Goal: Task Accomplishment & Management: Manage account settings

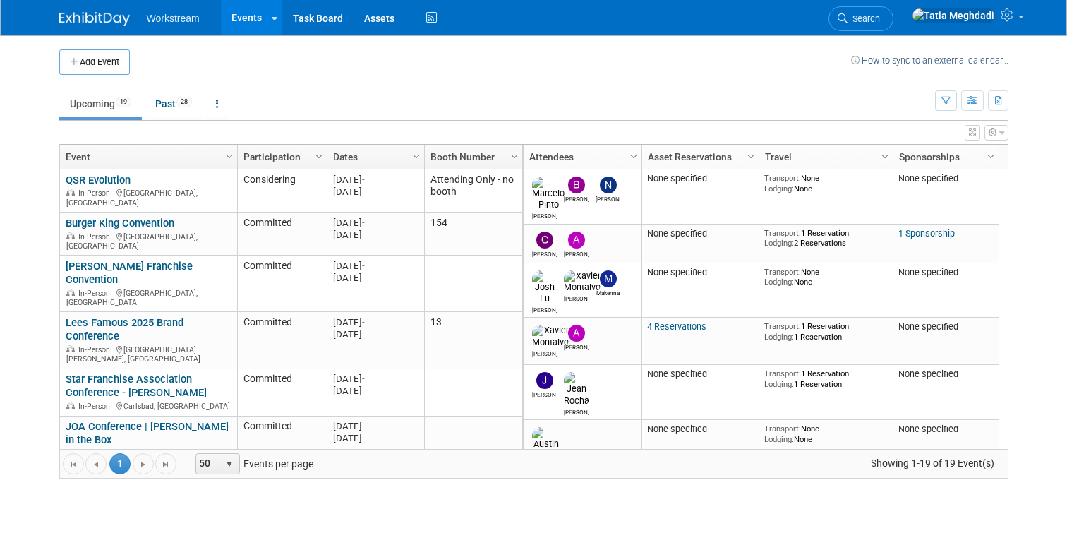
click at [40, 128] on body "Workstream Events Add Event Bulk Upload Events Shareable Event Boards Recently …" at bounding box center [533, 269] width 1067 height 538
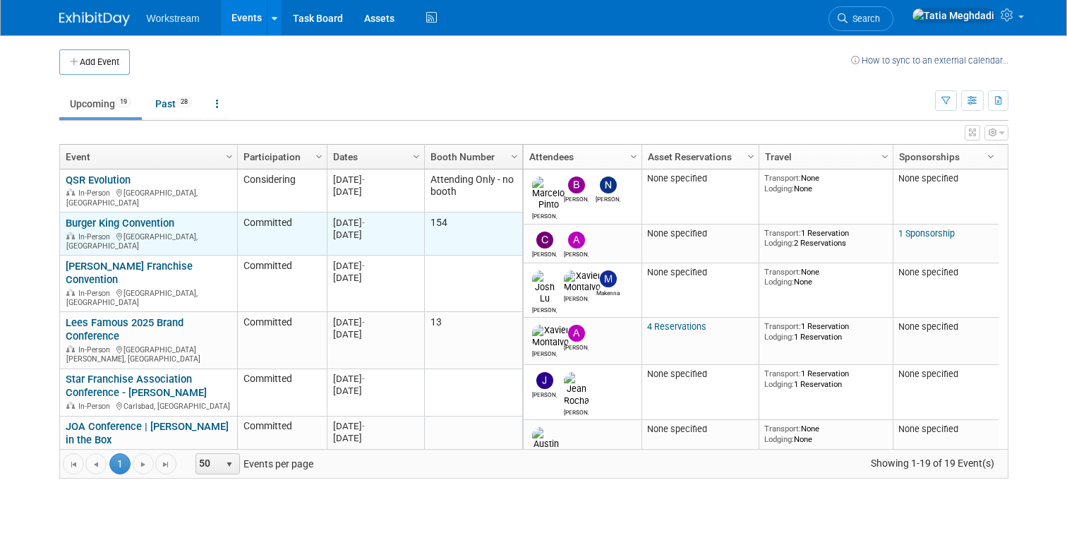
click at [138, 217] on link "Burger King Convention" at bounding box center [120, 223] width 109 height 13
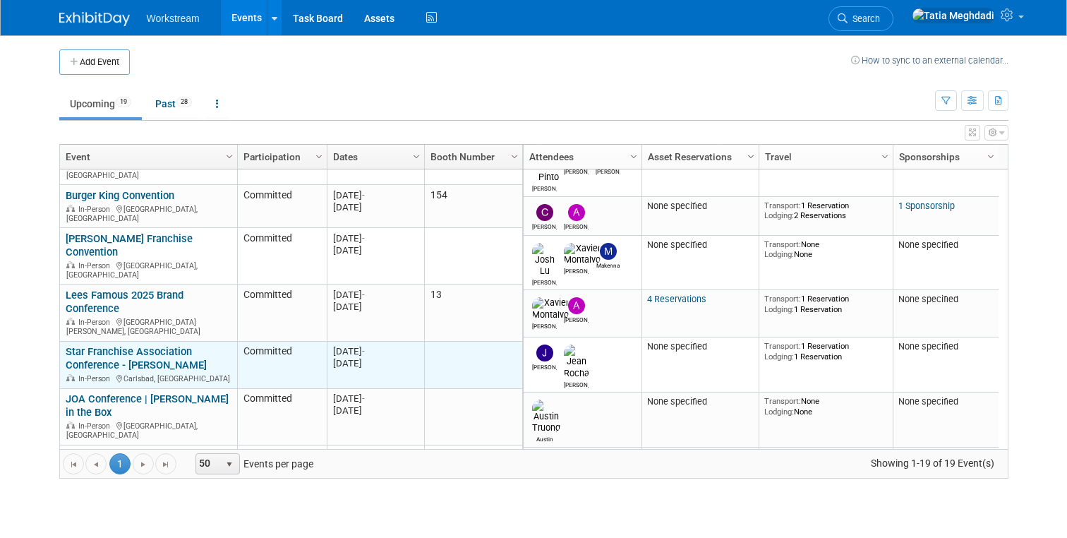
scroll to position [36, 0]
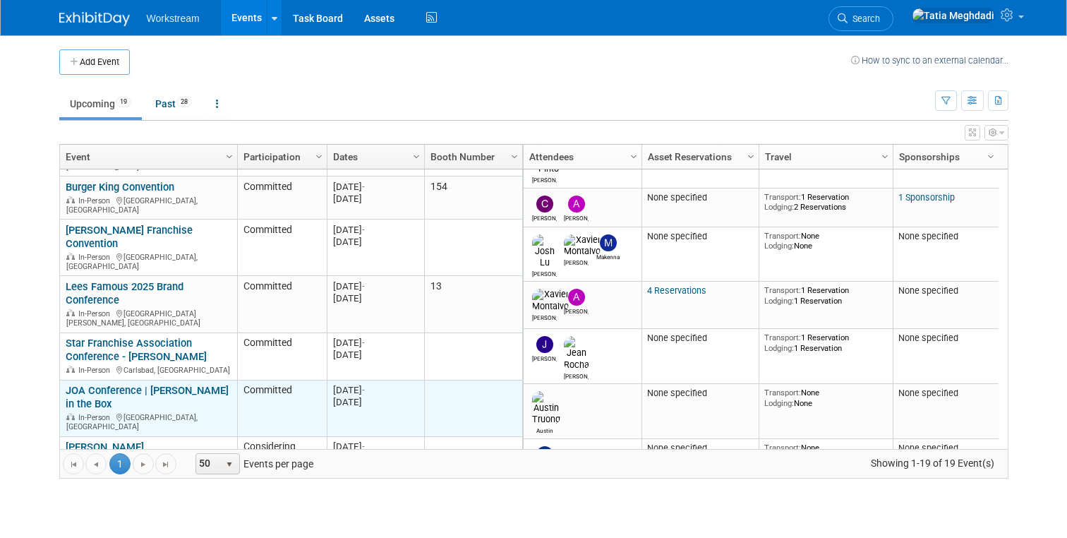
click at [125, 384] on link "JOA Conference | [PERSON_NAME] in the Box" at bounding box center [147, 397] width 163 height 26
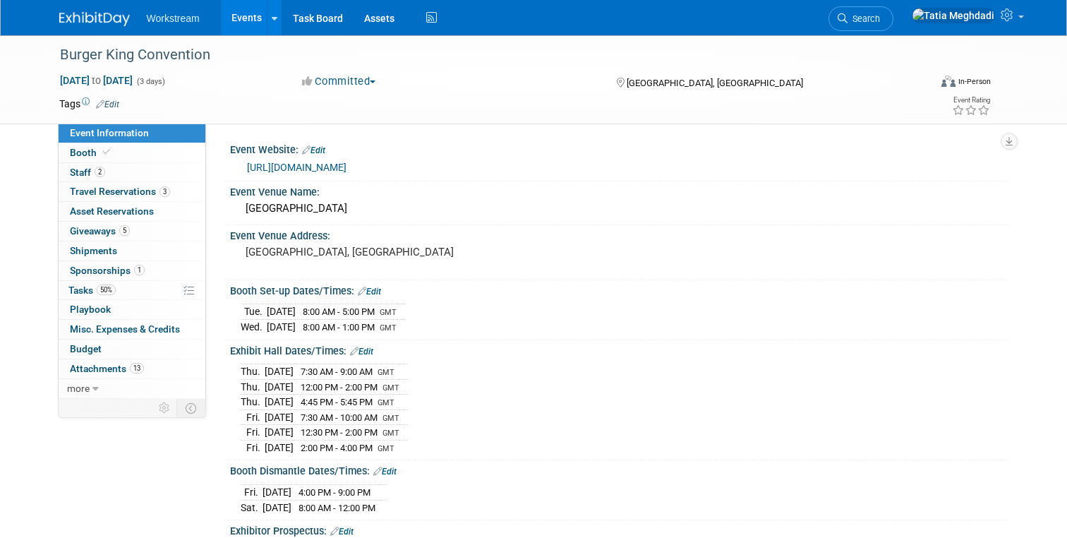
select select "Brand MSA"
select select "Restaurant"
select select "Amelia Hapgood"
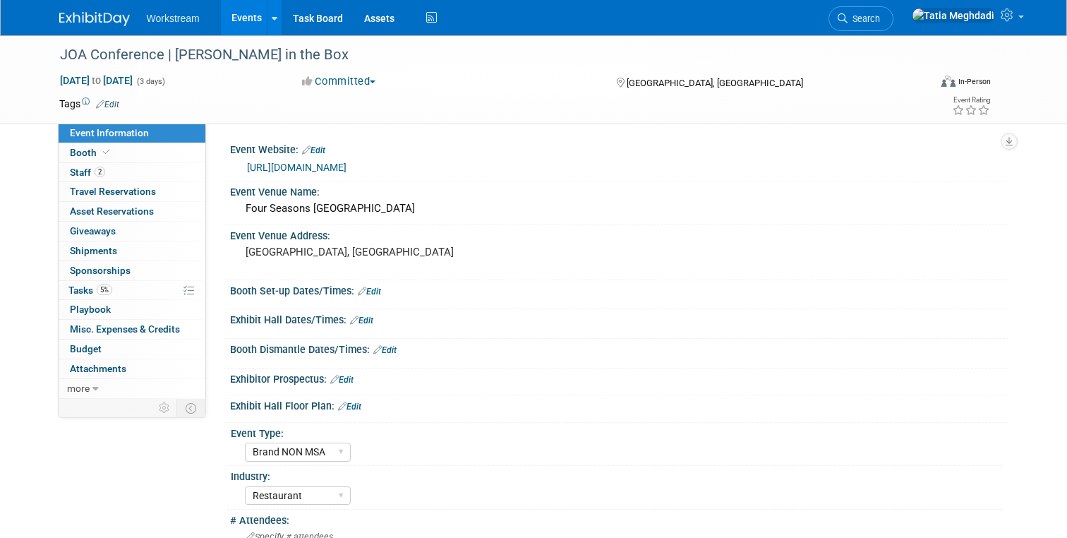
select select "Brand NON MSA"
select select "Restaurant"
select select "Tatia Meghdadi"
click at [78, 168] on span "Staff 2" at bounding box center [87, 172] width 35 height 11
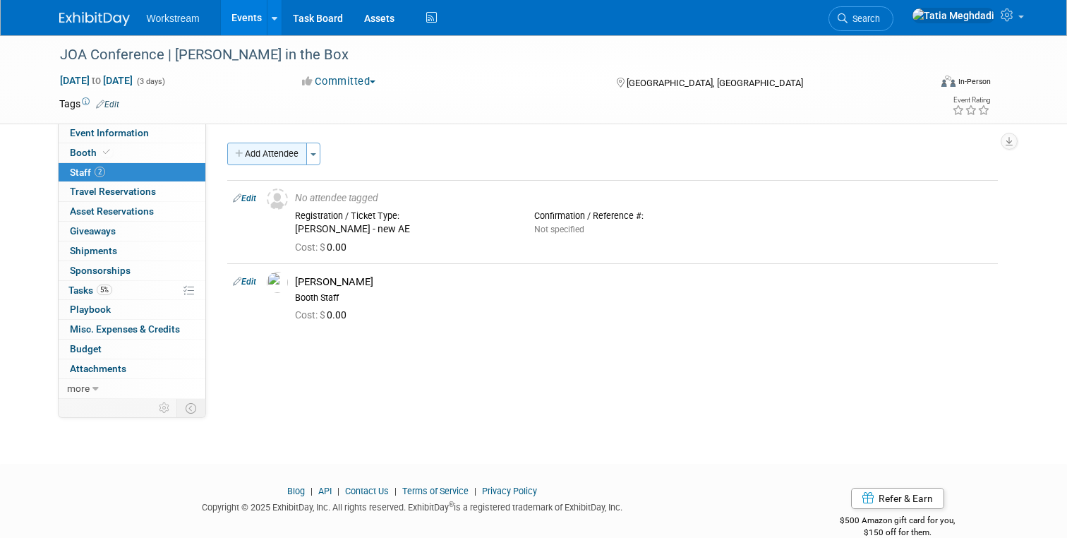
click at [280, 150] on button "Add Attendee" at bounding box center [267, 154] width 80 height 23
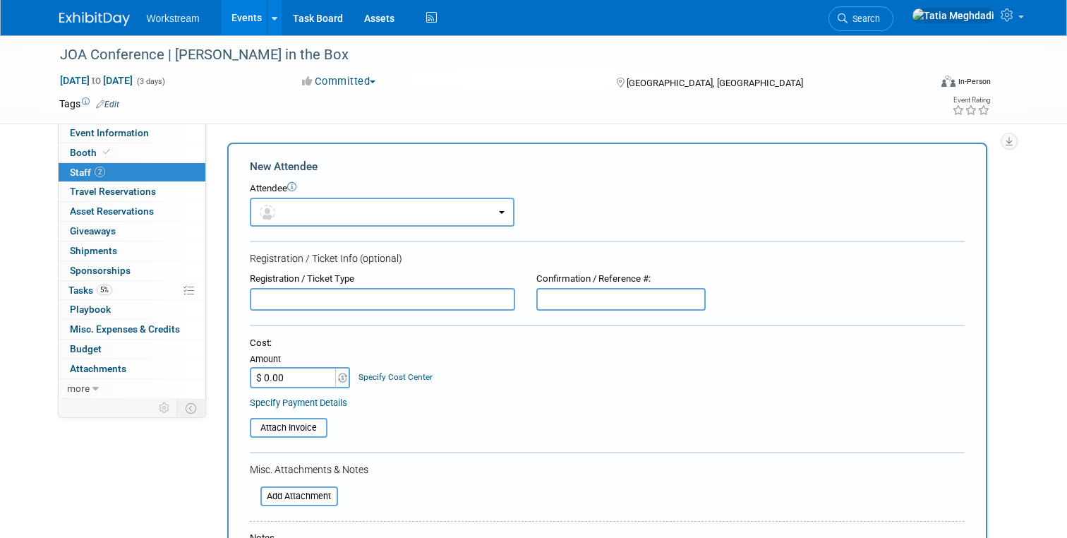
click at [312, 290] on input "text" at bounding box center [382, 299] width 265 height 23
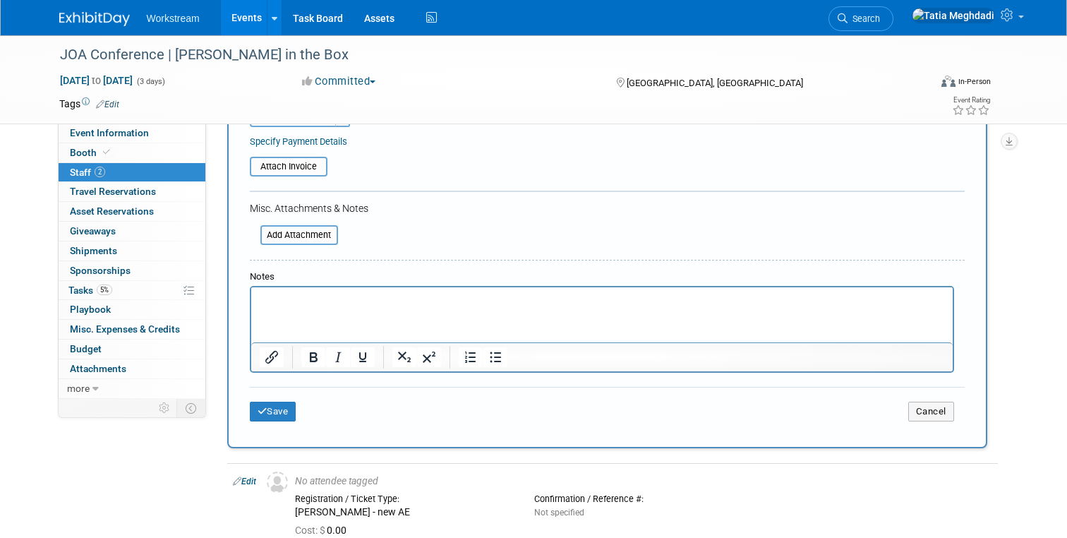
scroll to position [276, 0]
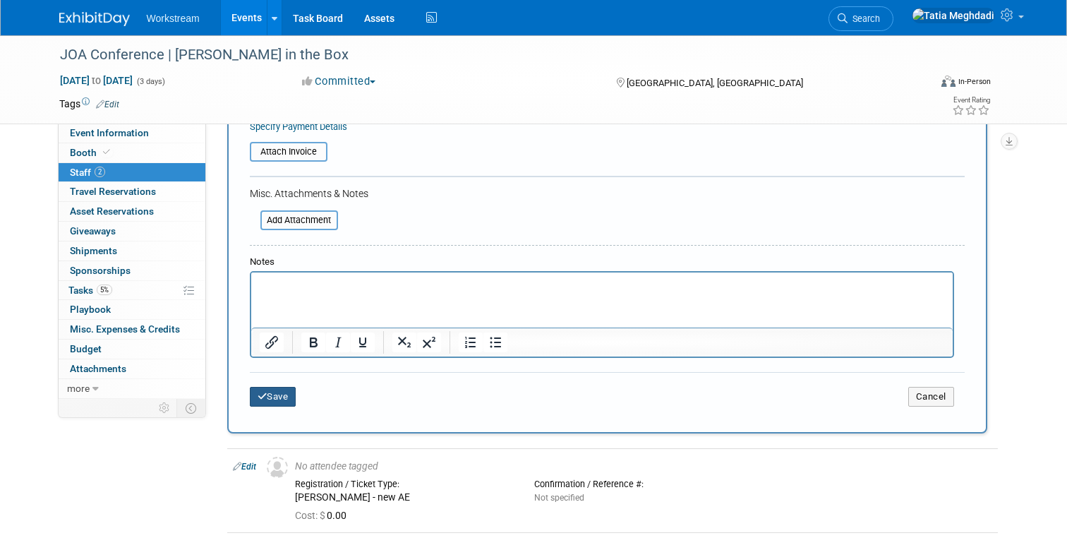
type input "[PERSON_NAME] SDR"
click at [272, 395] on button "Save" at bounding box center [273, 397] width 47 height 20
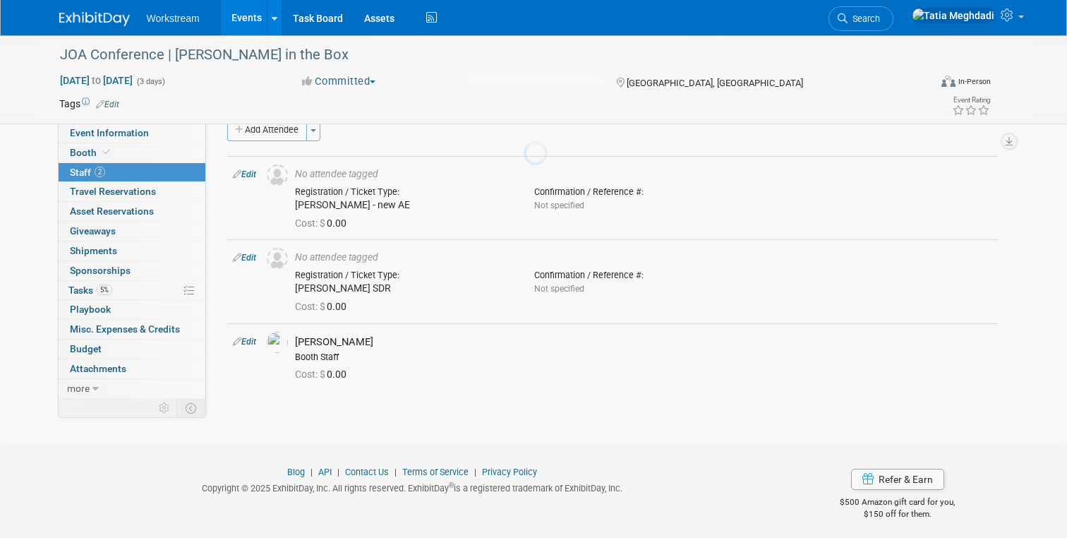
scroll to position [44, 0]
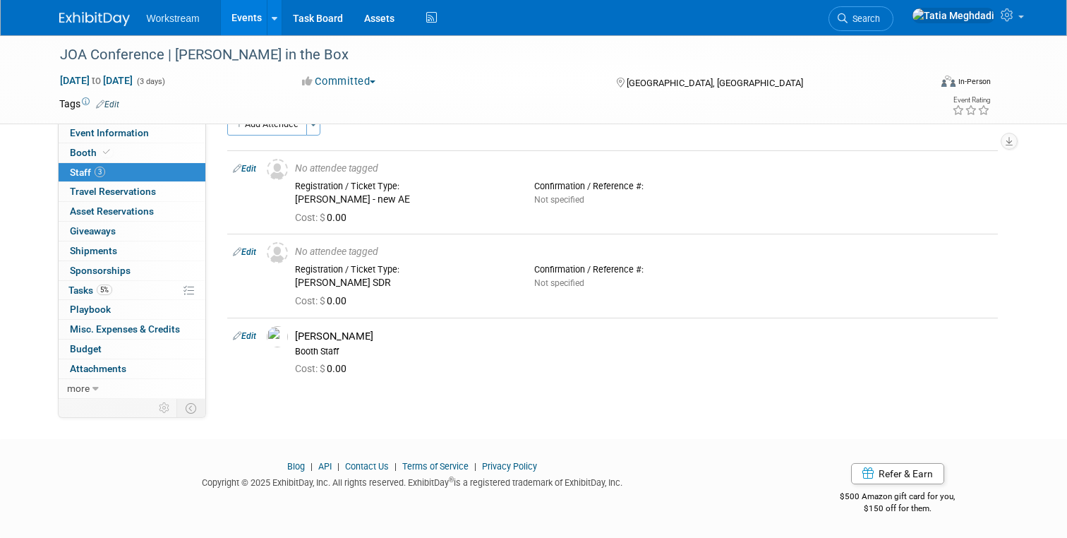
click at [257, 9] on link "Events" at bounding box center [247, 17] width 52 height 35
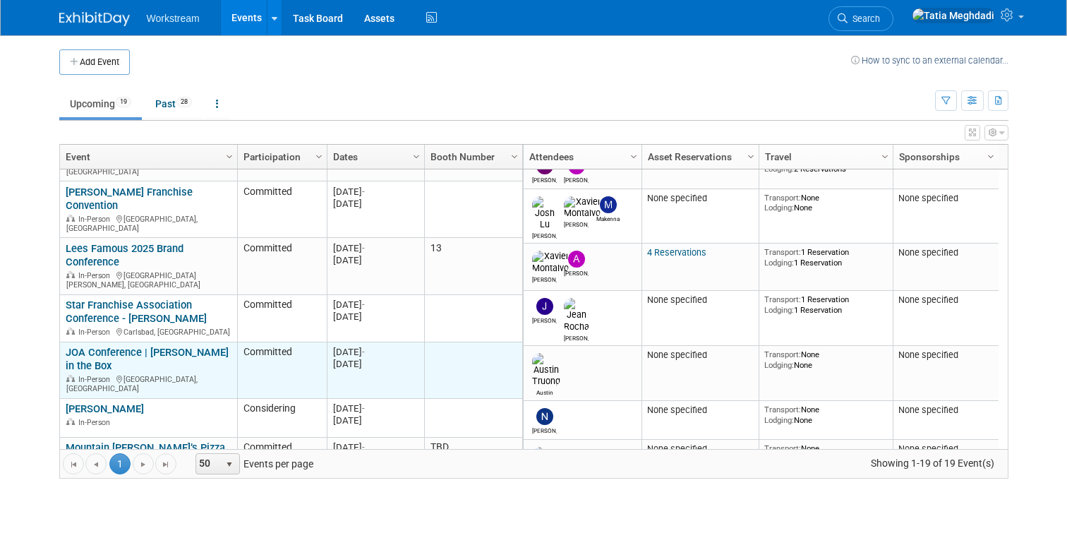
scroll to position [66, 0]
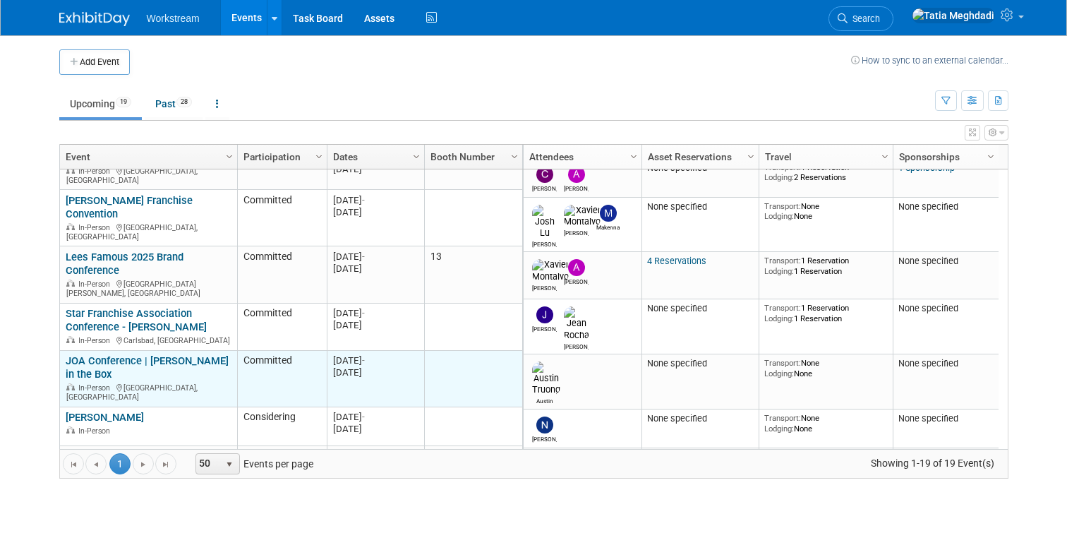
click at [90, 354] on link "JOA Conference | [PERSON_NAME] in the Box" at bounding box center [147, 367] width 163 height 26
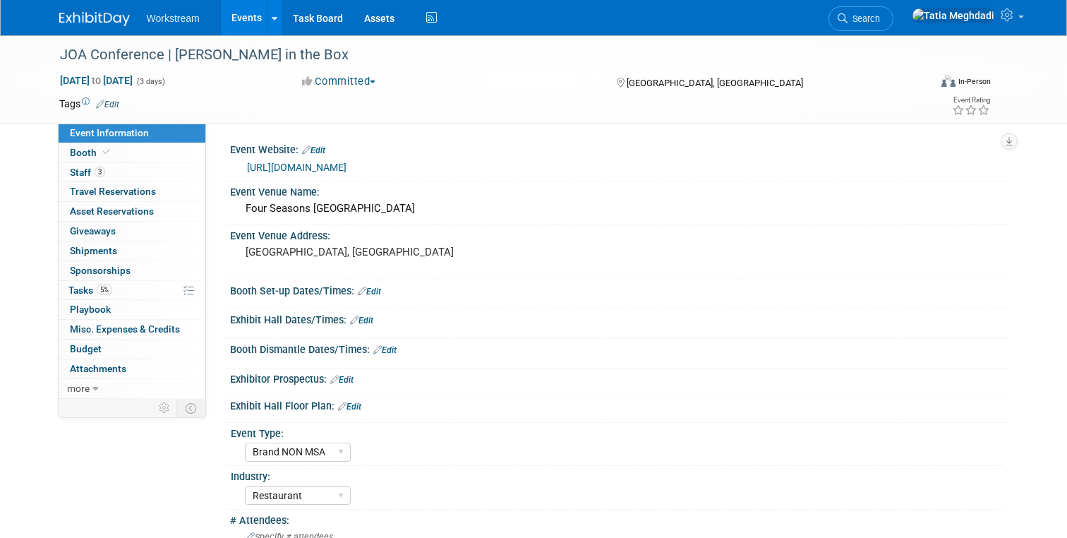
select select "Brand NON MSA"
select select "Restaurant"
select select "[PERSON_NAME]"
click at [85, 292] on span "Tasks 5%" at bounding box center [90, 289] width 44 height 11
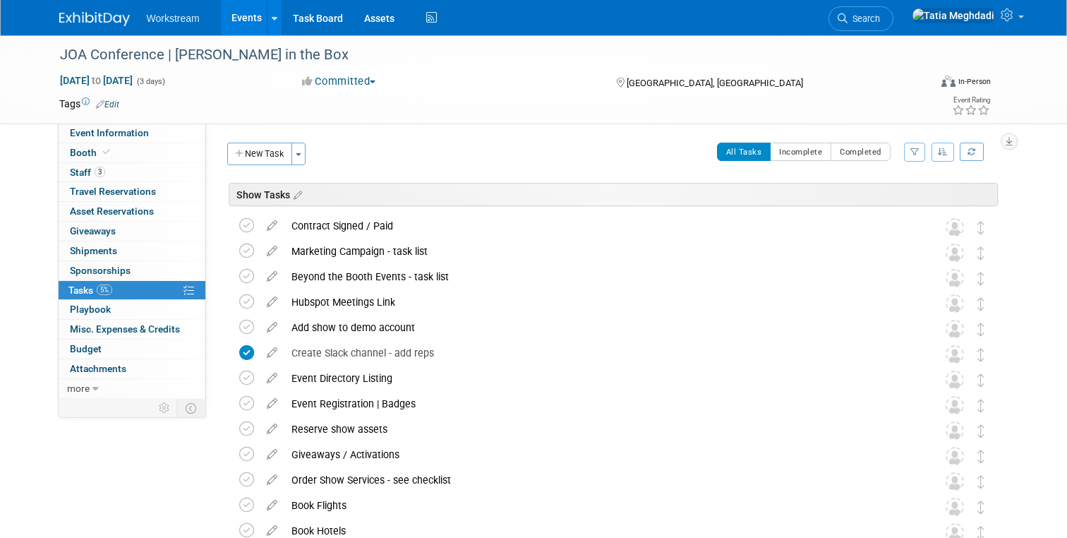
click at [253, 23] on link "Events" at bounding box center [247, 17] width 52 height 35
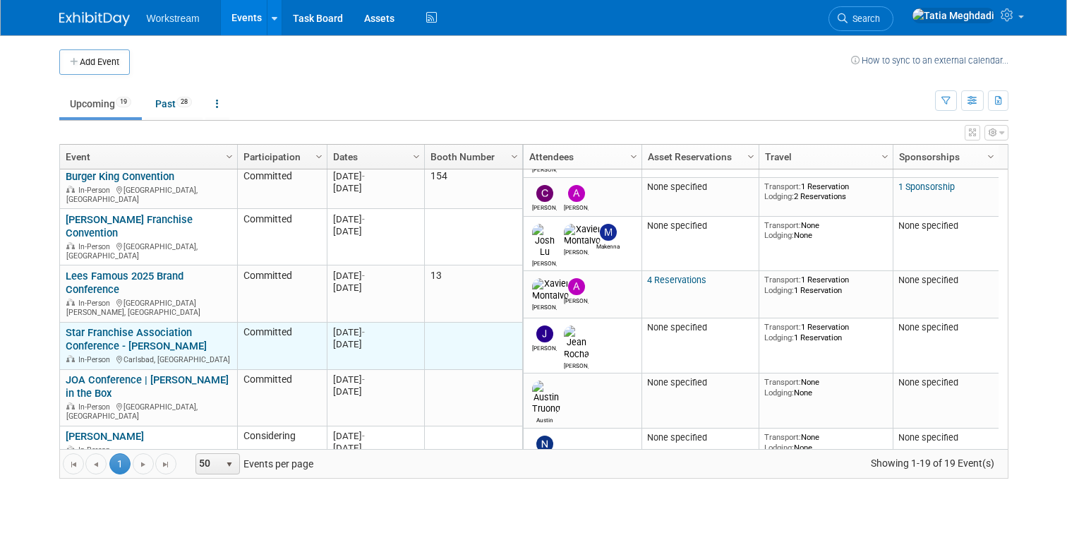
scroll to position [76, 0]
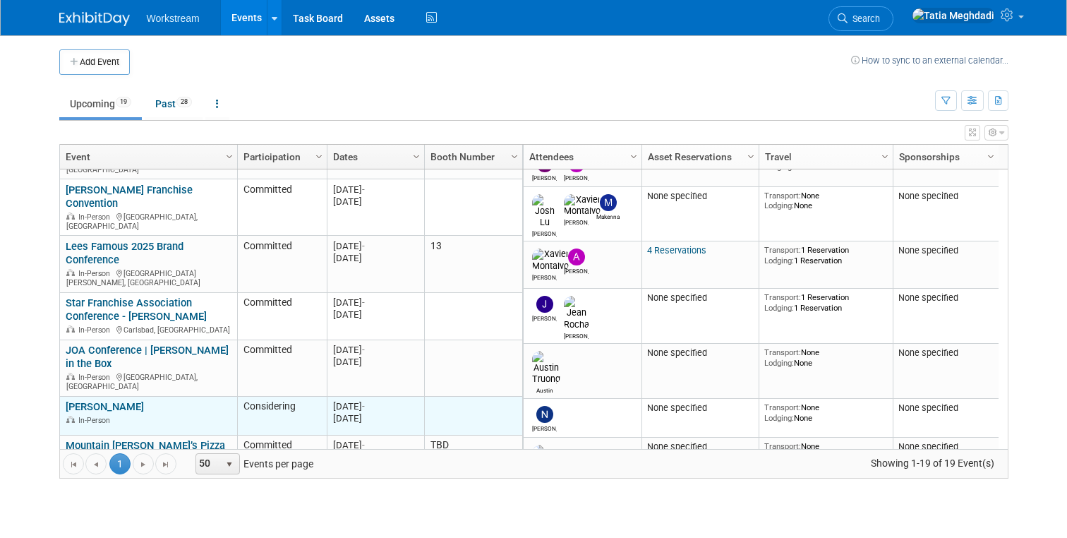
click at [132, 400] on link "[PERSON_NAME]" at bounding box center [105, 406] width 78 height 13
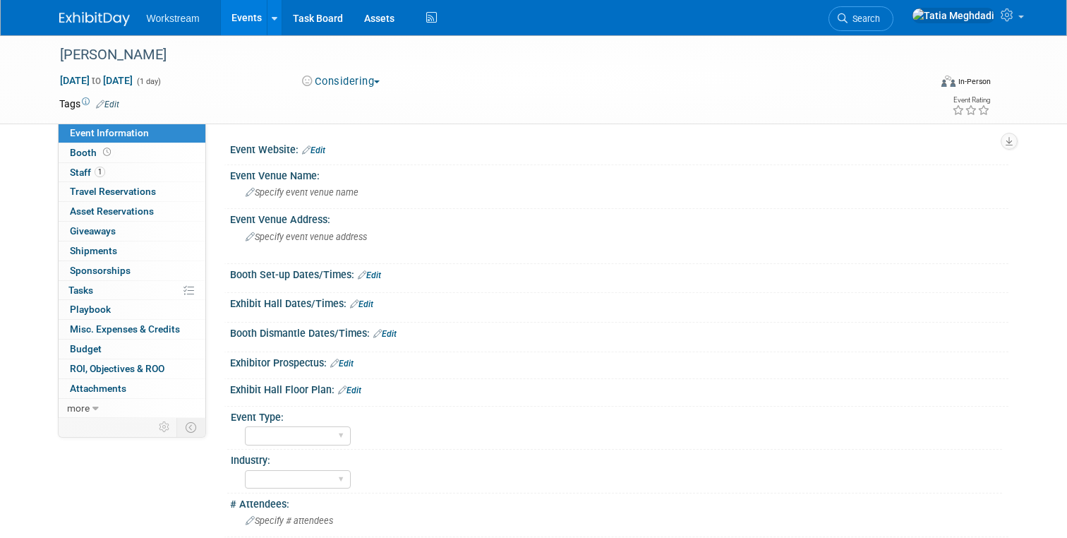
select select "[PERSON_NAME]"
click at [87, 171] on span "Staff 1" at bounding box center [87, 172] width 35 height 11
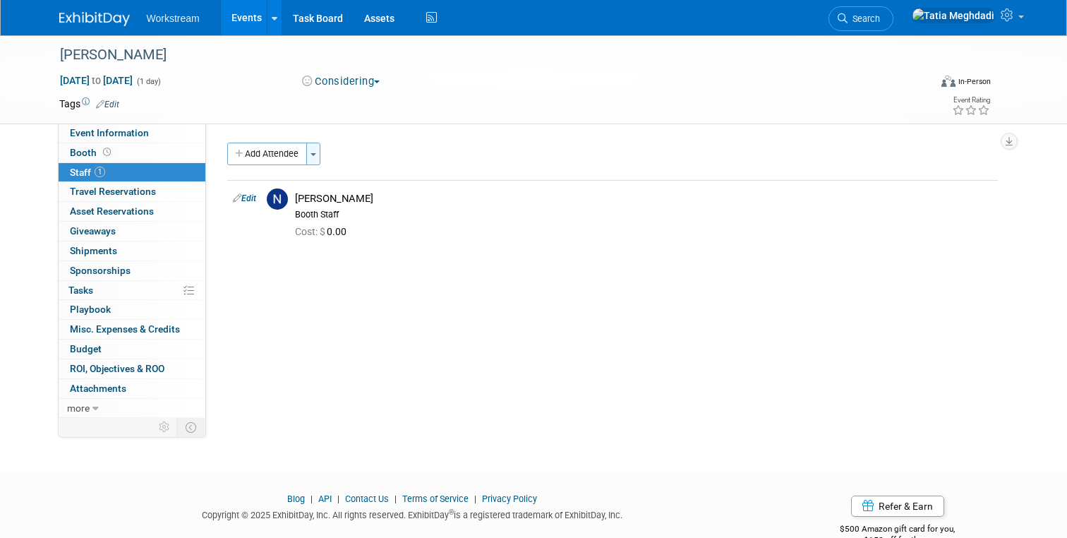
click at [316, 151] on button "Toggle Dropdown" at bounding box center [313, 154] width 14 height 23
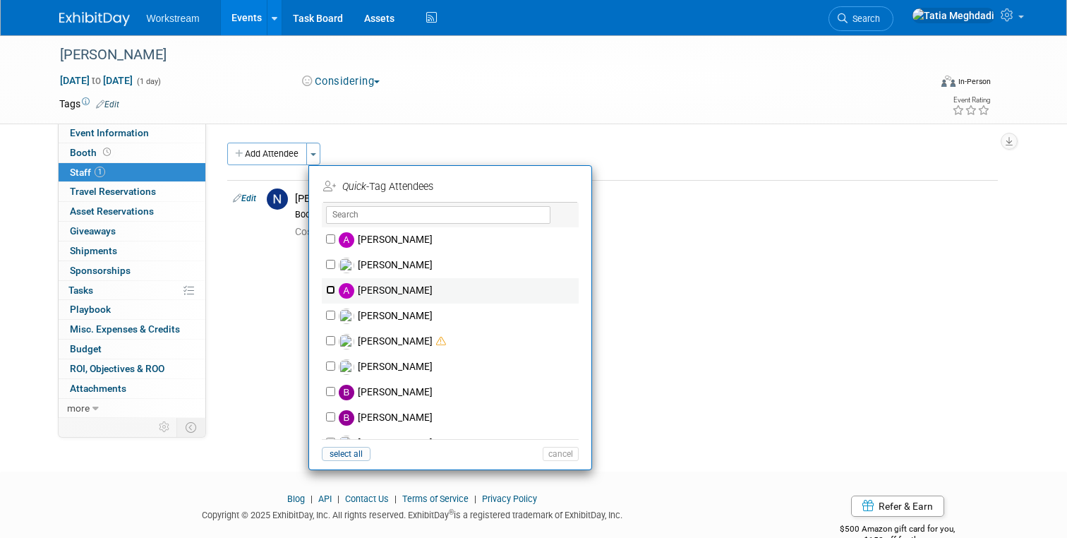
click at [330, 289] on input "Andrew Walters" at bounding box center [330, 289] width 9 height 9
checkbox input "true"
click at [553, 183] on button "Apply" at bounding box center [555, 186] width 43 height 20
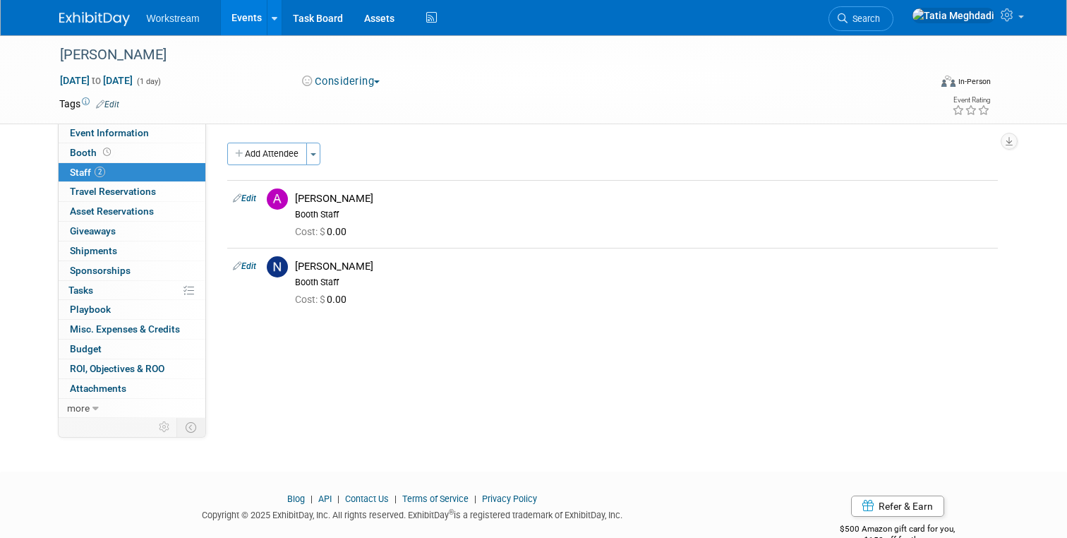
click at [236, 13] on link "Events" at bounding box center [247, 17] width 52 height 35
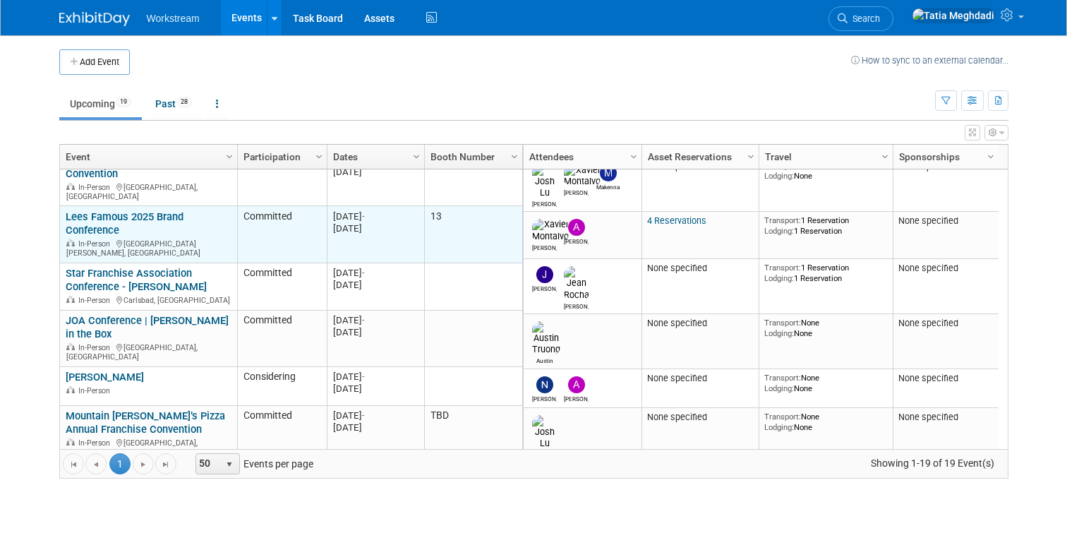
scroll to position [178, 0]
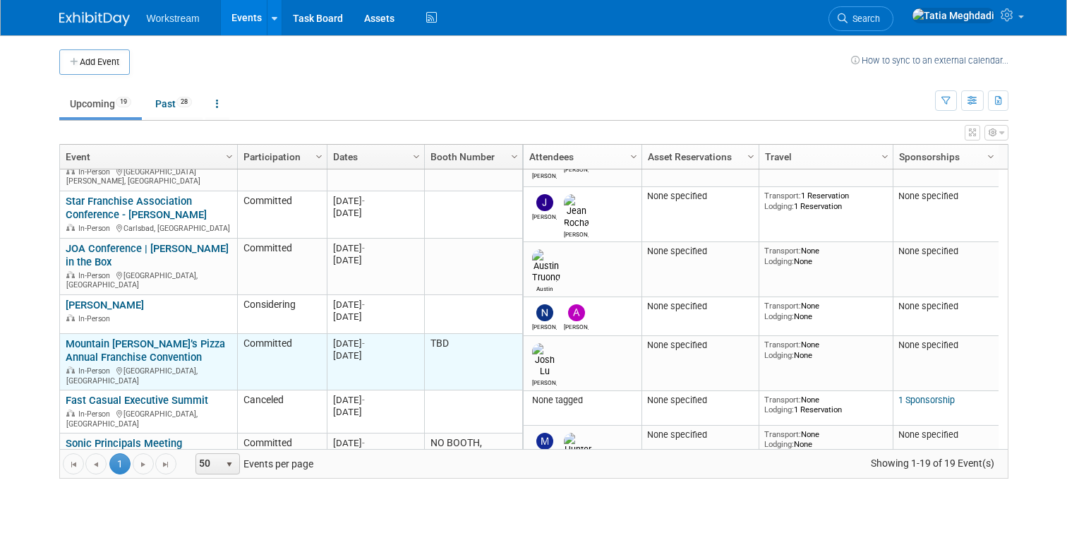
click at [124, 337] on link "Mountain [PERSON_NAME]’s Pizza Annual Franchise Convention" at bounding box center [146, 350] width 160 height 26
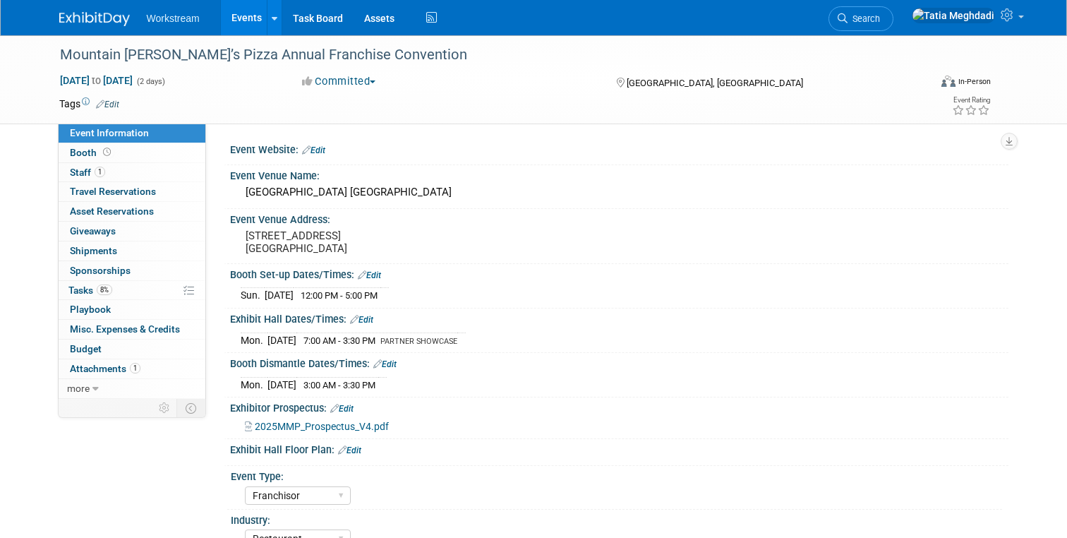
select select "Franchisor"
select select "Restaurant"
select select "TBD"
select select "Tatia Meghdadi"
click at [87, 167] on span "Staff 1" at bounding box center [87, 172] width 35 height 11
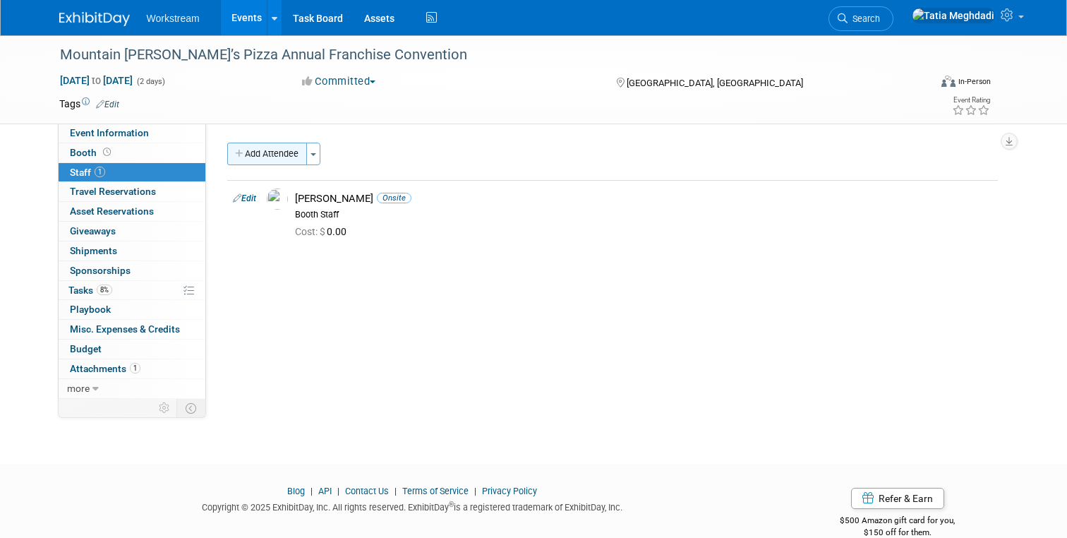
click at [288, 154] on button "Add Attendee" at bounding box center [267, 154] width 80 height 23
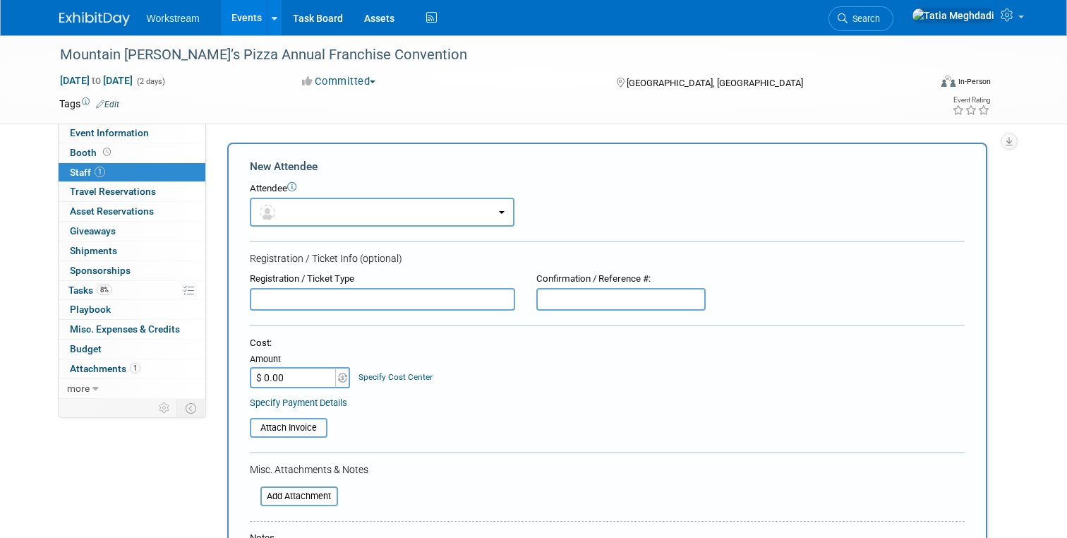
click at [297, 296] on input "text" at bounding box center [382, 299] width 265 height 23
click at [283, 303] on input "text" at bounding box center [382, 299] width 265 height 23
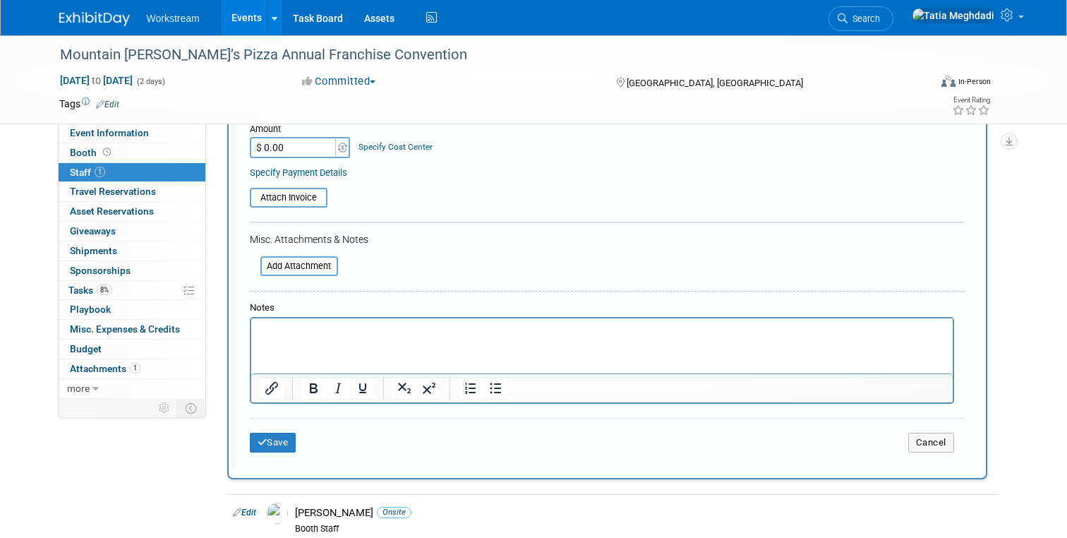
scroll to position [239, 0]
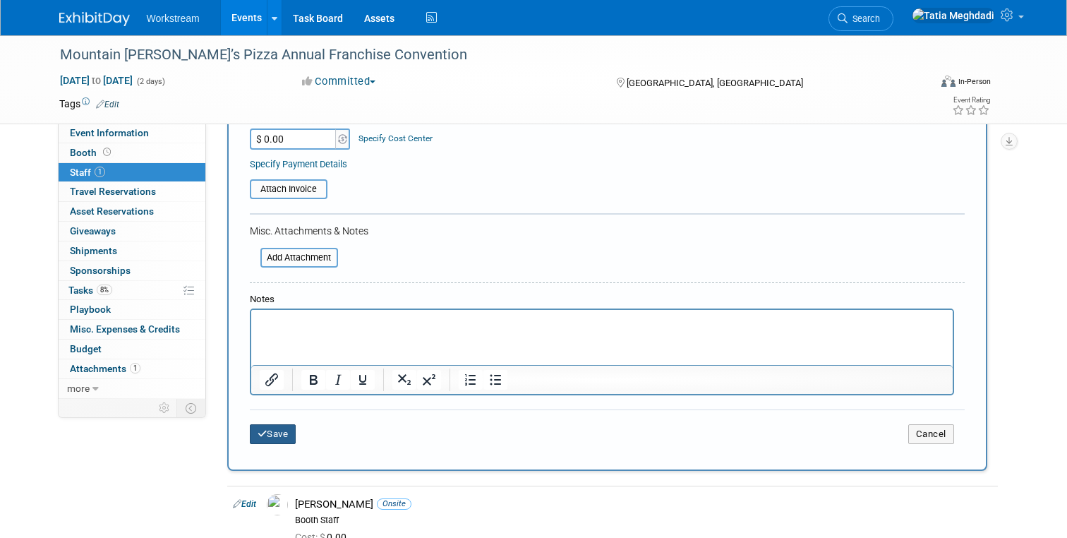
type input "DAMON YOUNG"
click at [275, 440] on button "Save" at bounding box center [273, 434] width 47 height 20
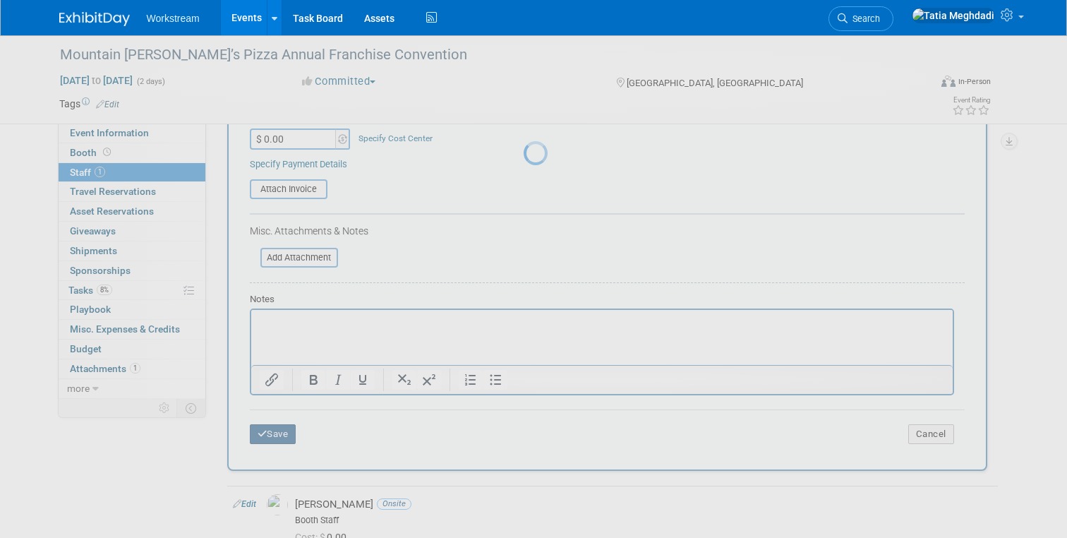
scroll to position [24, 0]
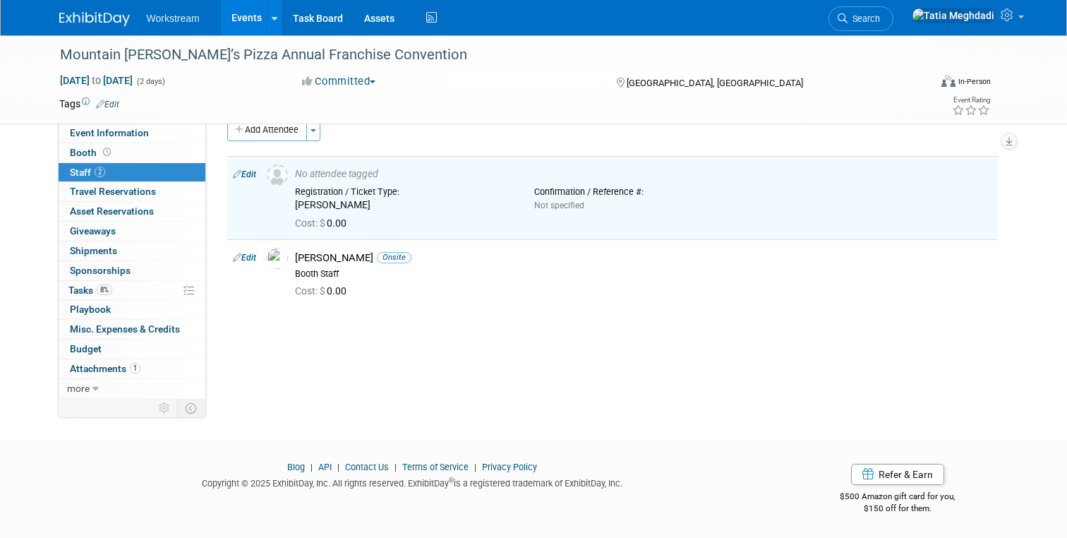
click at [243, 19] on link "Events" at bounding box center [247, 17] width 52 height 35
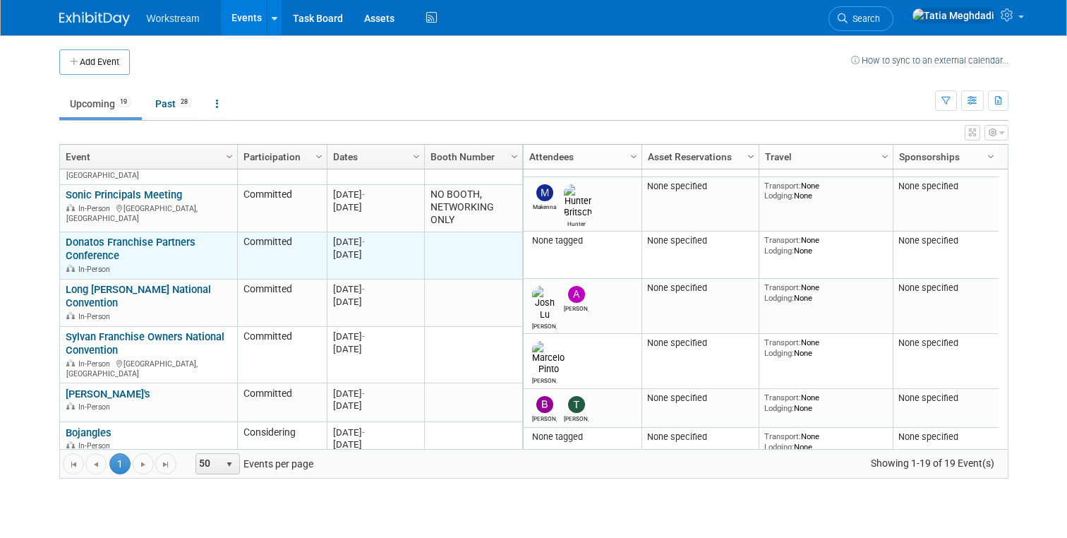
scroll to position [409, 0]
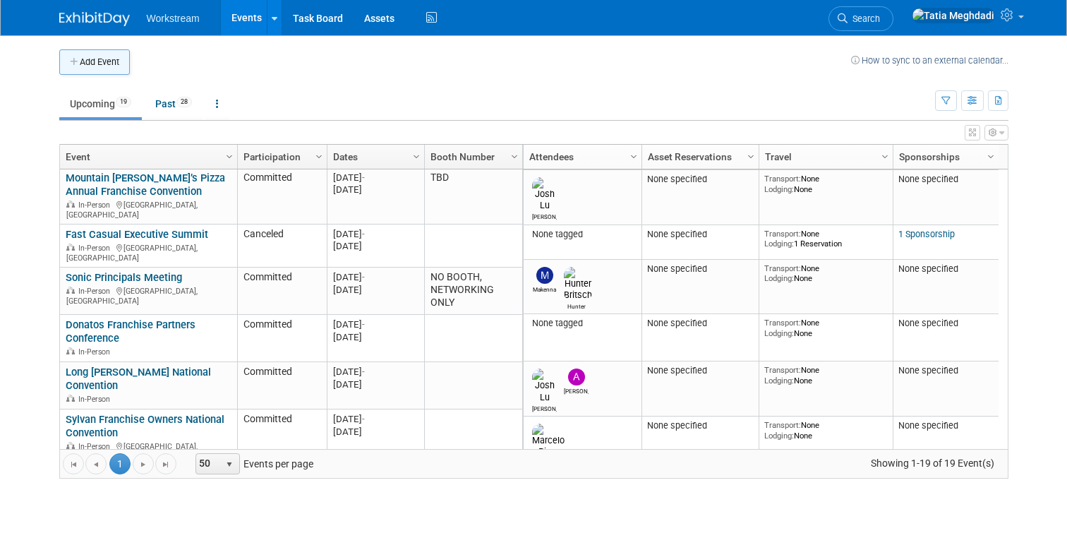
click at [84, 67] on button "Add Event" at bounding box center [94, 61] width 71 height 25
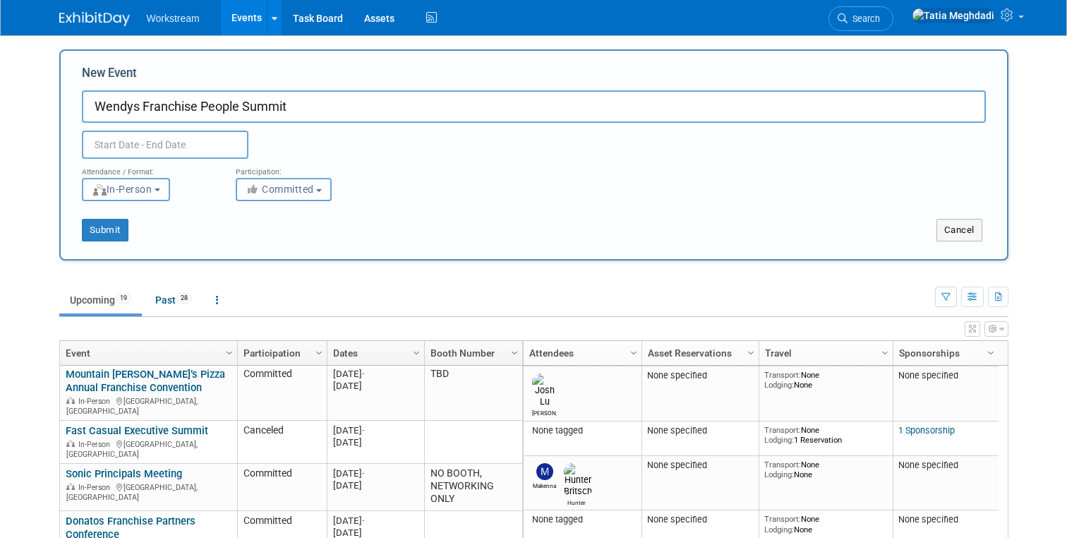
type input "Wendys Franchise People Summit"
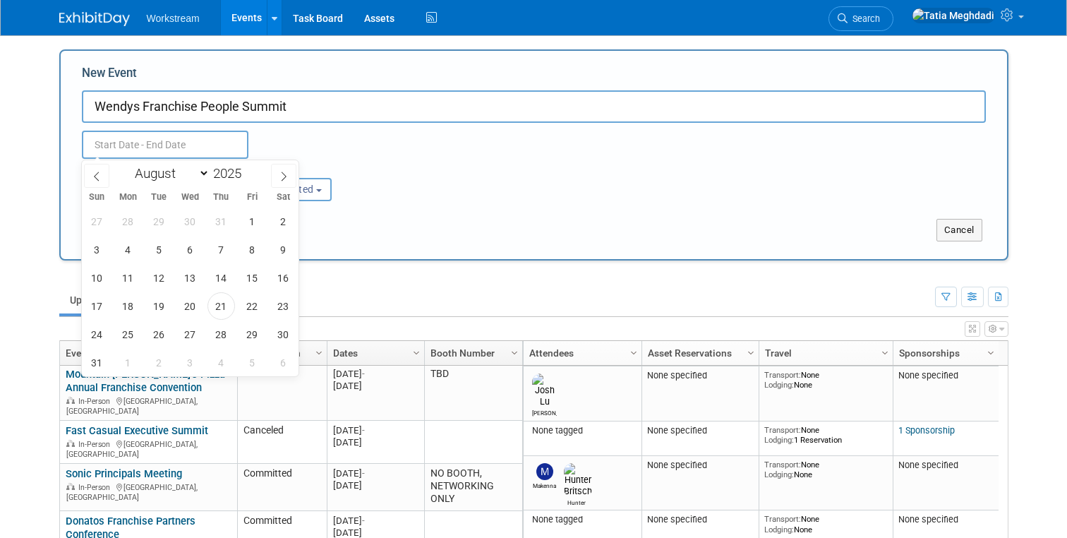
click at [137, 145] on input "text" at bounding box center [165, 145] width 167 height 28
click at [285, 174] on icon at bounding box center [284, 177] width 10 height 10
select select "9"
click at [160, 244] on span "7" at bounding box center [159, 250] width 28 height 28
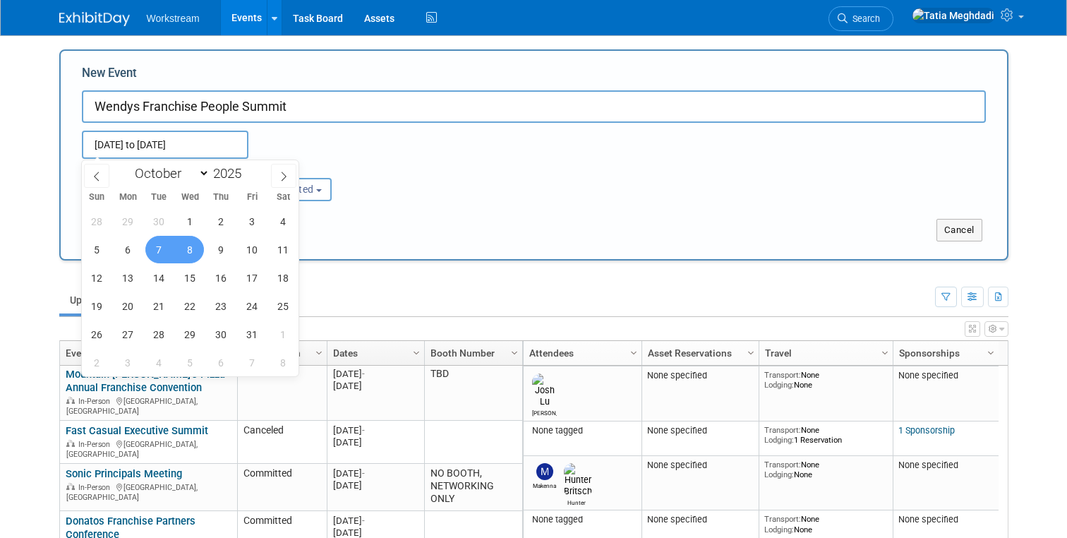
click at [181, 244] on span "8" at bounding box center [190, 250] width 28 height 28
type input "Oct 7, 2025 to Oct 8, 2025"
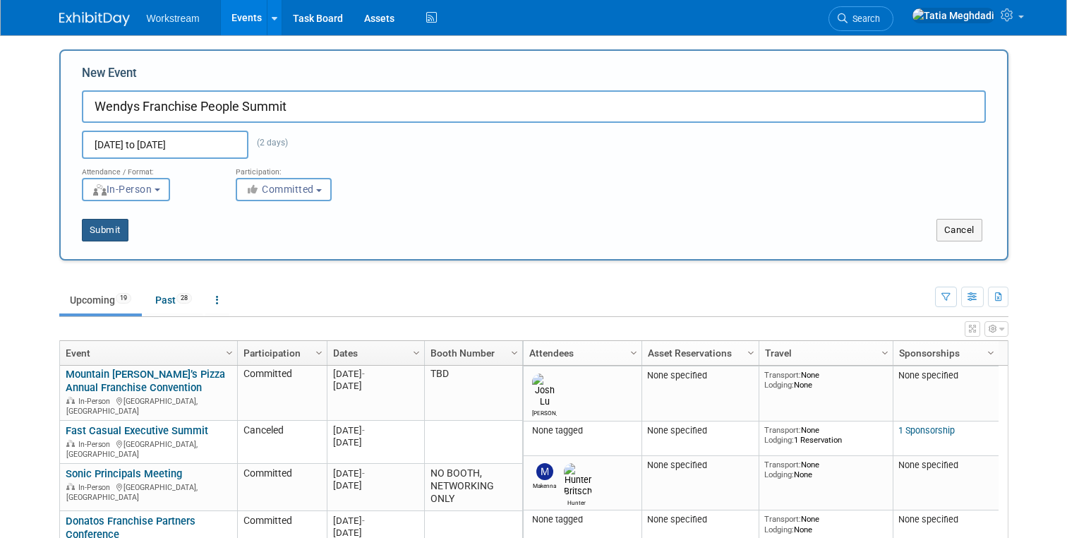
click at [107, 227] on button "Submit" at bounding box center [105, 230] width 47 height 23
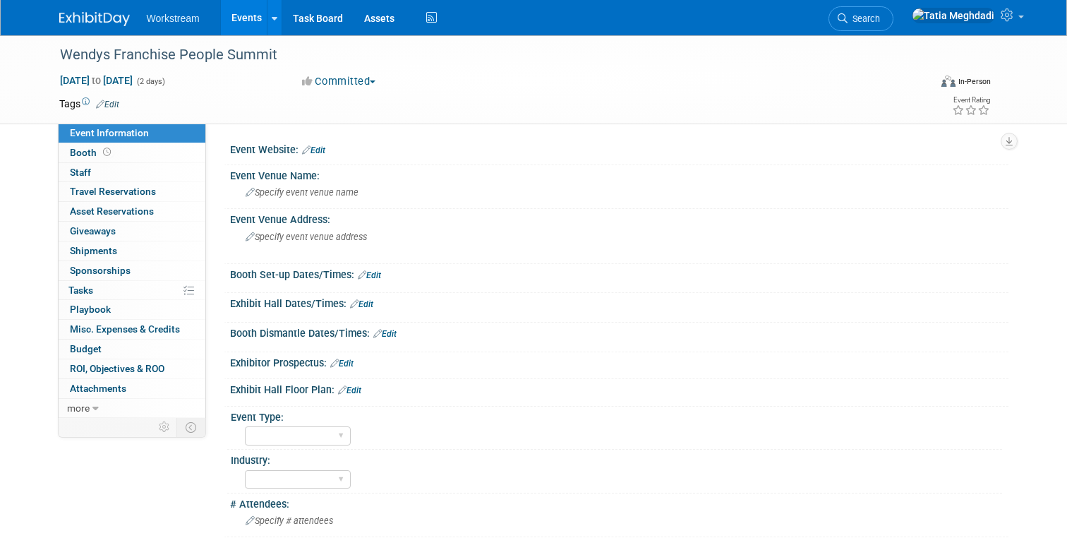
click at [246, 18] on link "Events" at bounding box center [247, 17] width 52 height 35
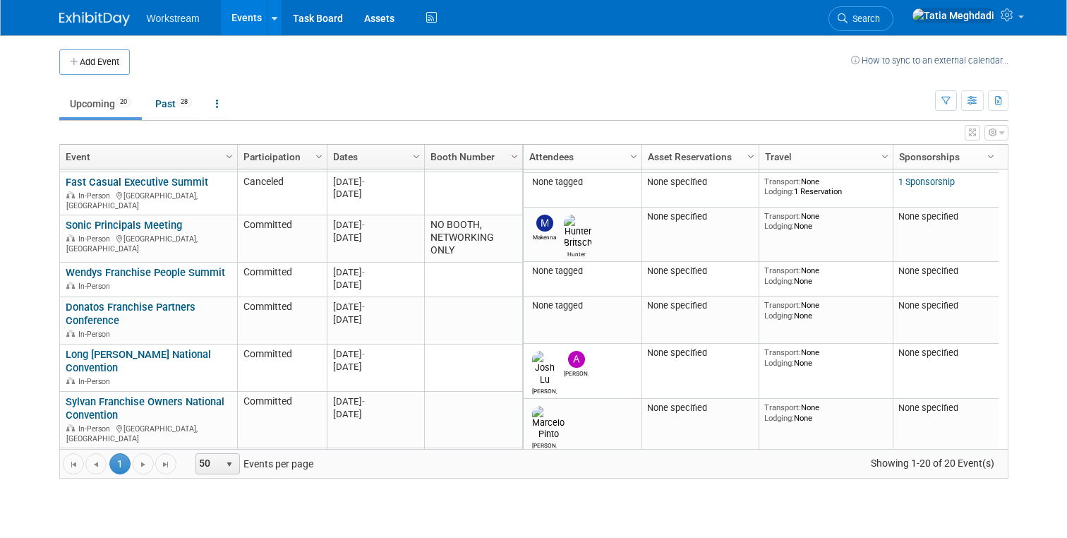
scroll to position [366, 0]
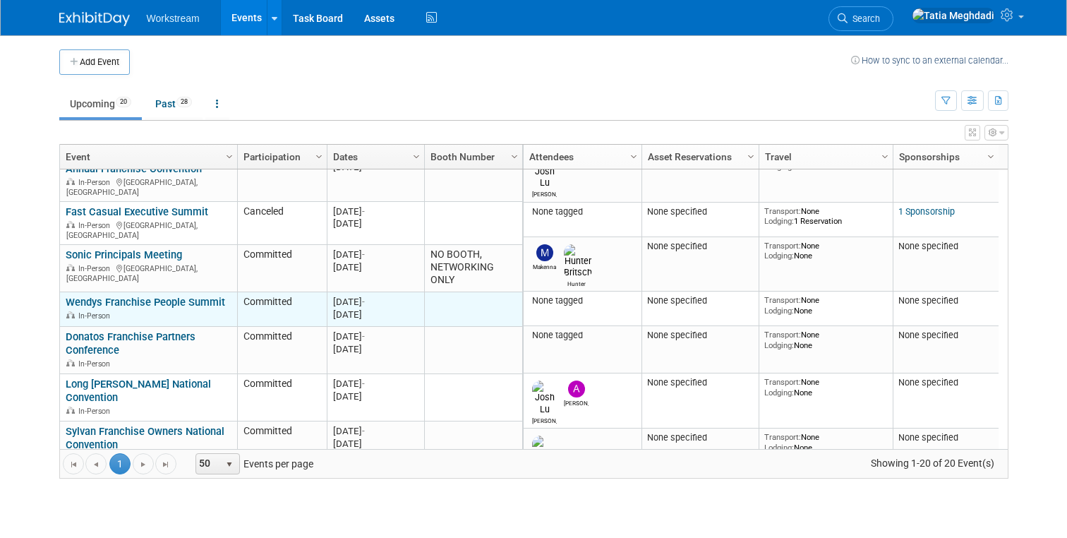
click at [131, 296] on link "Wendys Franchise People Summit" at bounding box center [146, 302] width 160 height 13
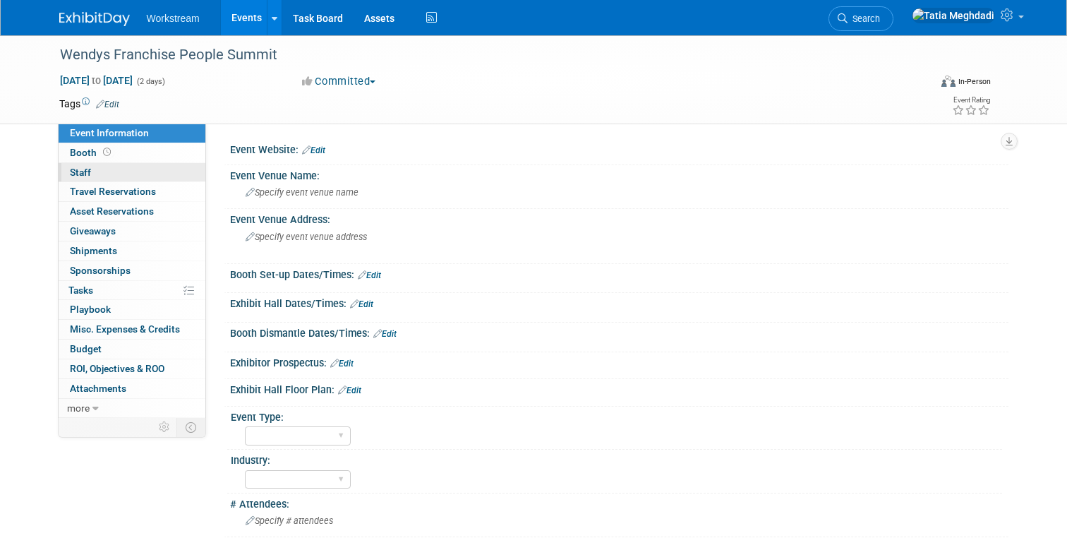
click at [85, 163] on link "0 Staff 0" at bounding box center [132, 172] width 147 height 19
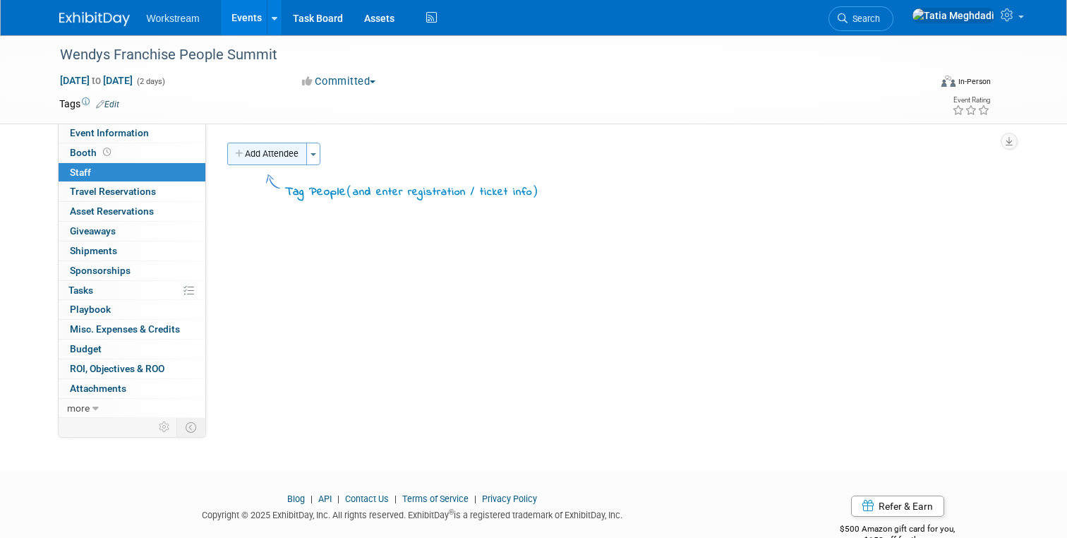
click at [252, 156] on button "Add Attendee" at bounding box center [267, 154] width 80 height 23
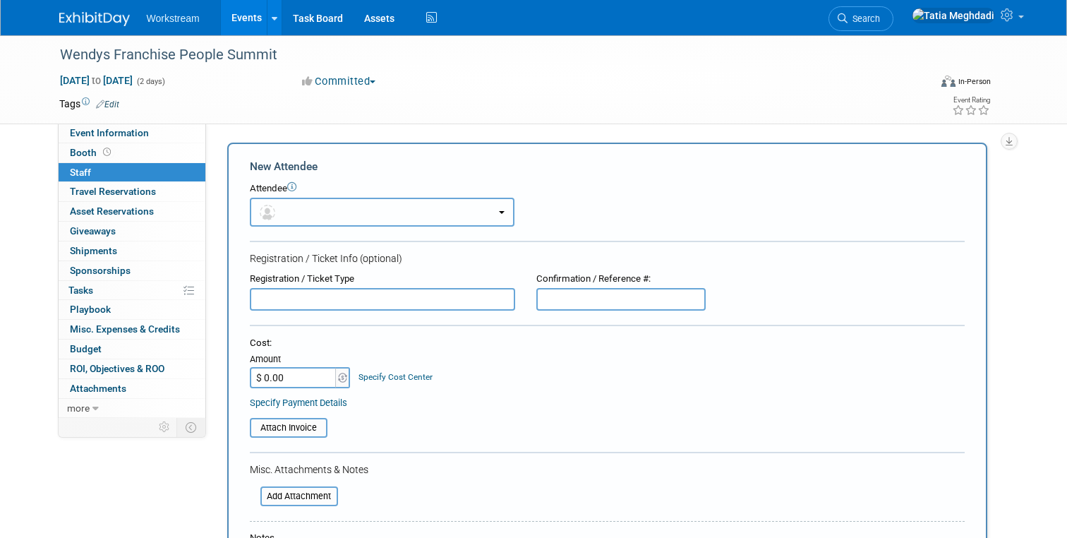
click at [302, 217] on button "button" at bounding box center [382, 212] width 265 height 29
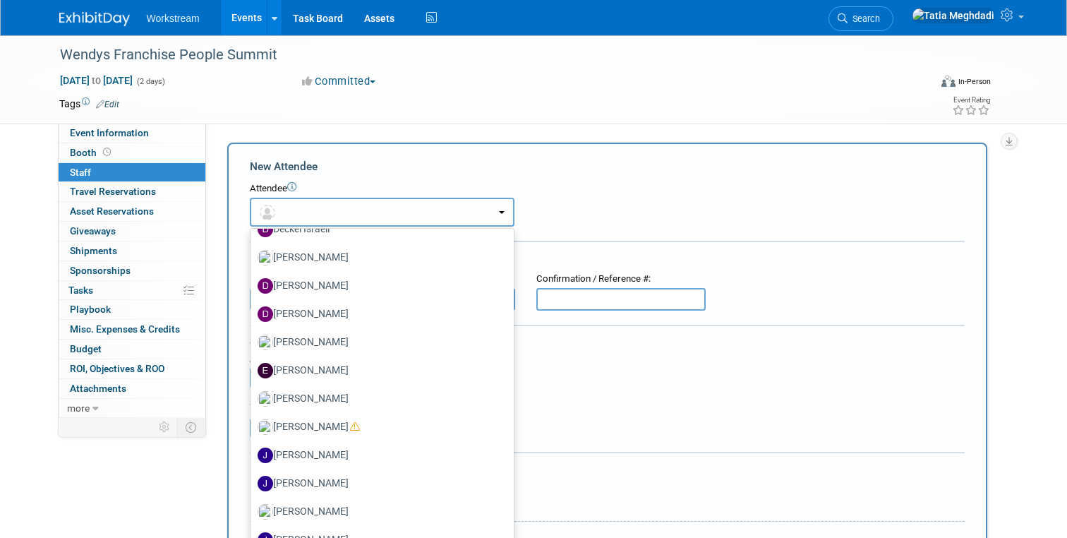
scroll to position [515, 0]
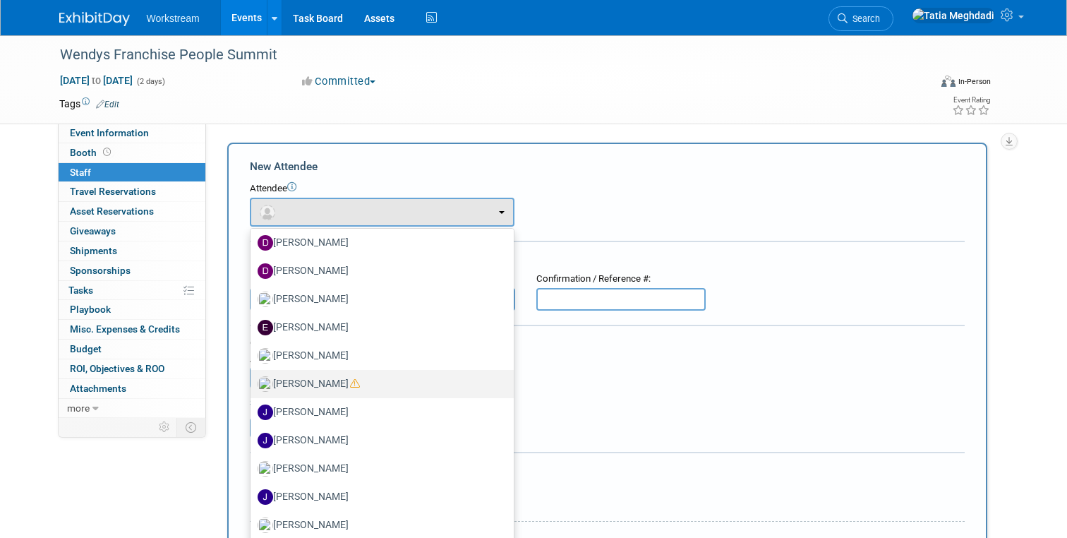
click at [303, 379] on label "Hunter Britsch" at bounding box center [379, 384] width 242 height 23
click at [253, 379] on input "Hunter Britsch" at bounding box center [248, 382] width 9 height 9
select select "addddf4a-587a-4a84-a687-f6cd26a5e1f5"
select select "100"
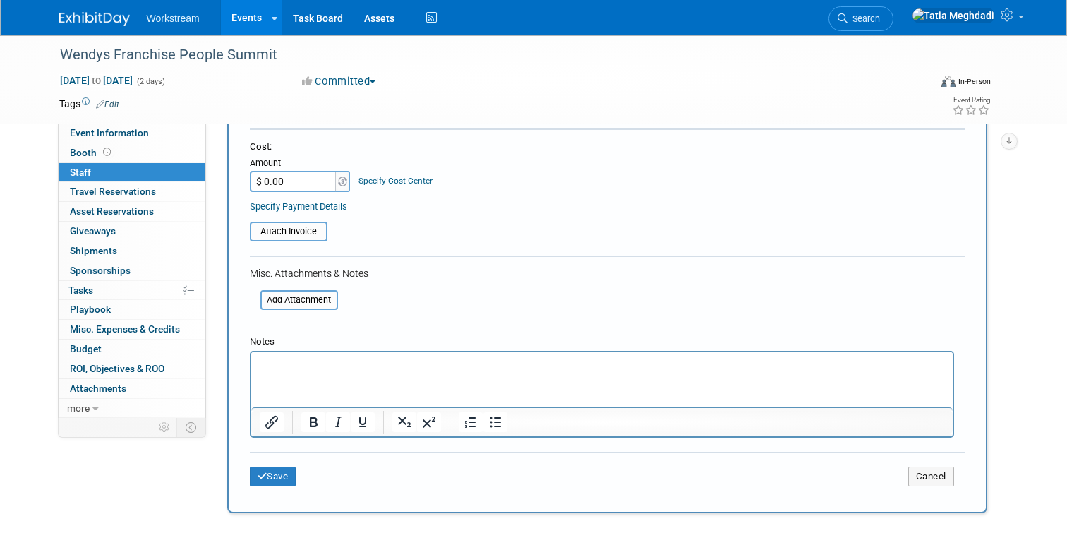
scroll to position [407, 0]
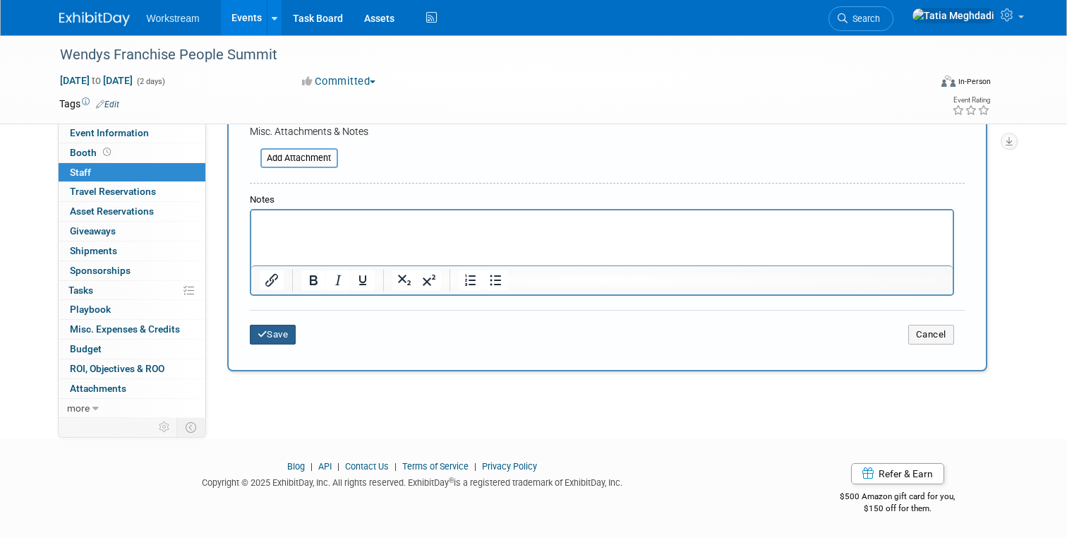
click at [265, 330] on icon "submit" at bounding box center [263, 334] width 10 height 9
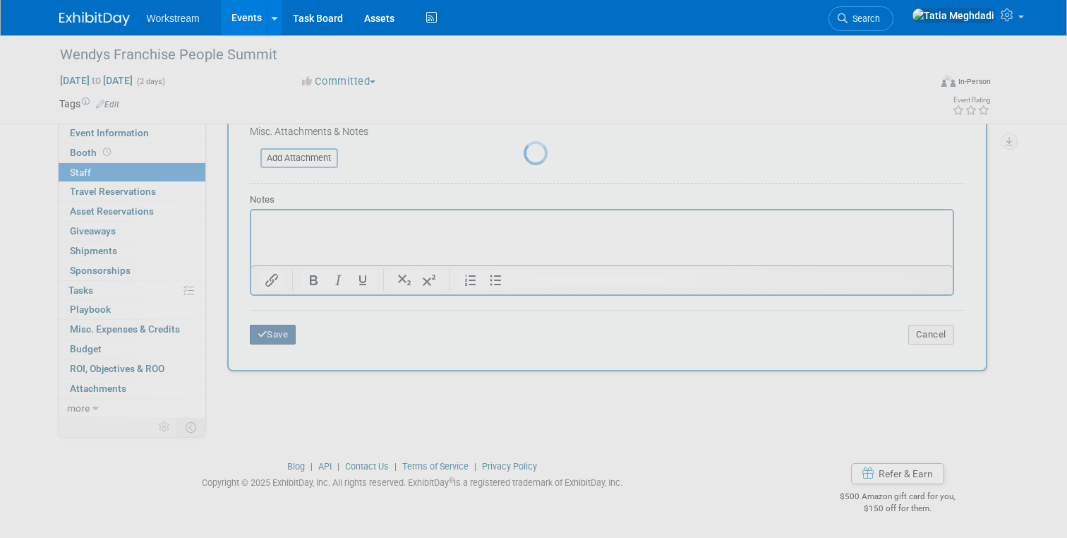
scroll to position [32, 0]
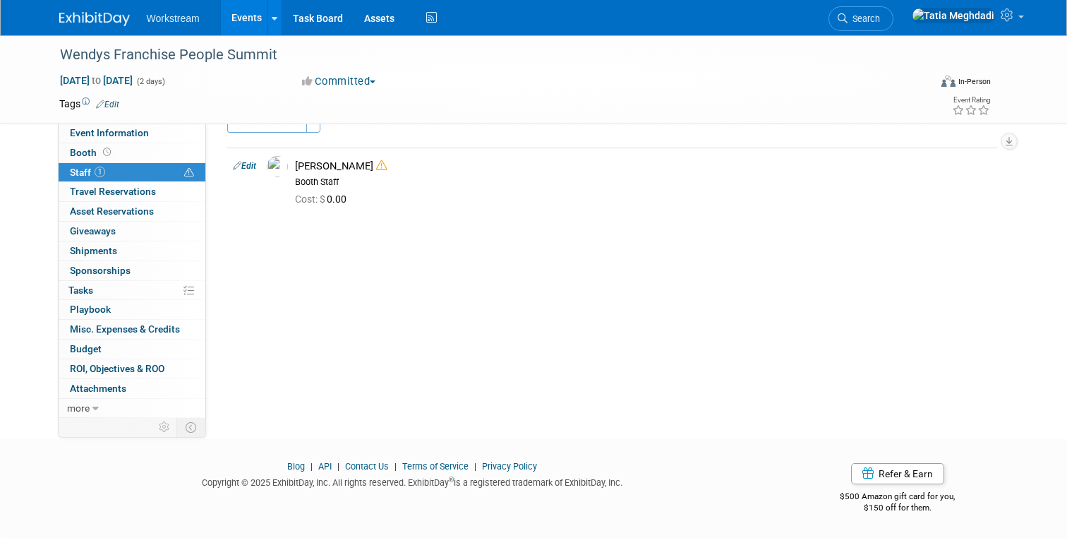
click at [246, 22] on link "Events" at bounding box center [247, 17] width 52 height 35
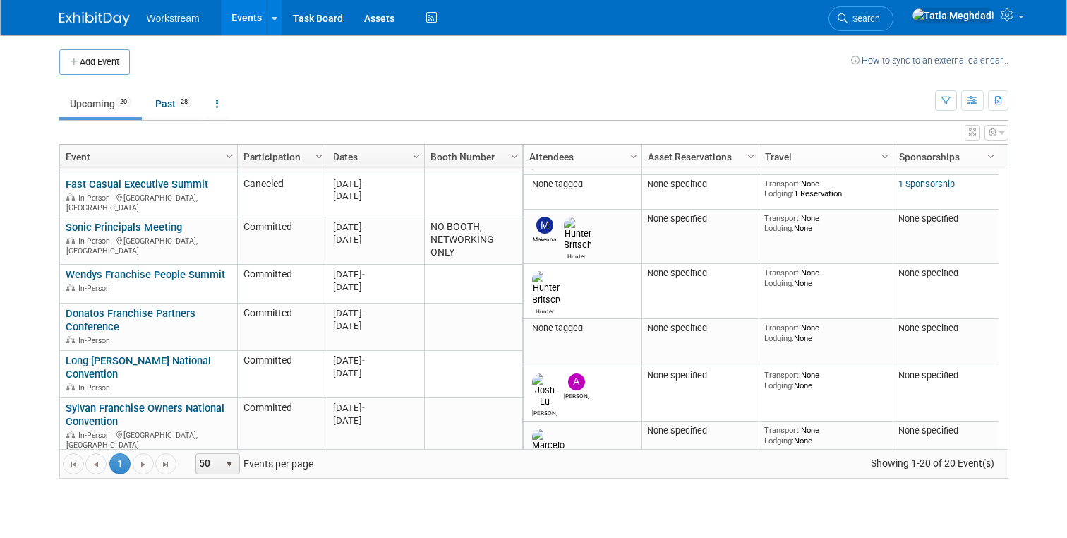
scroll to position [402, 0]
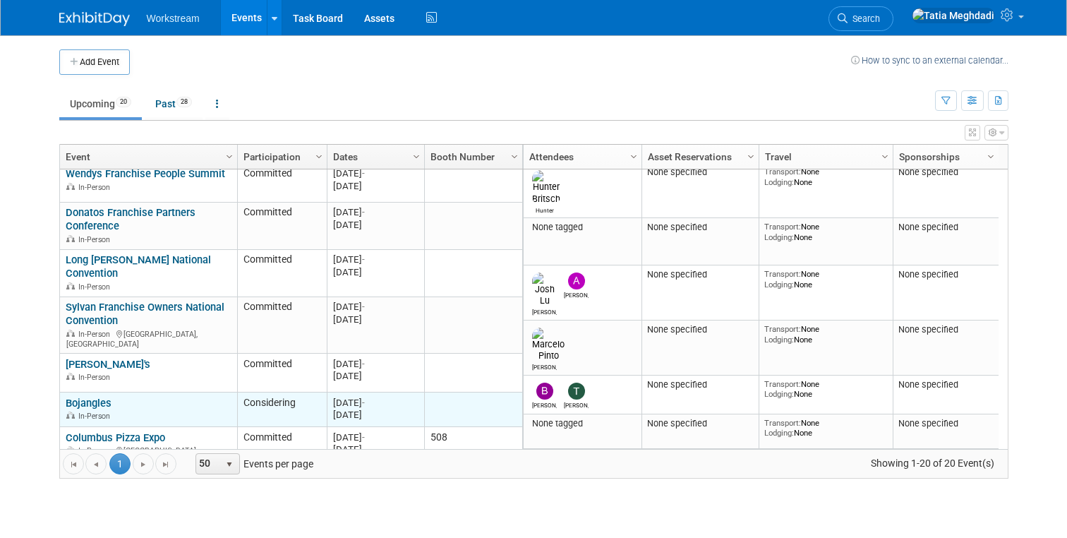
click at [97, 397] on link "Bojangles" at bounding box center [89, 403] width 46 height 13
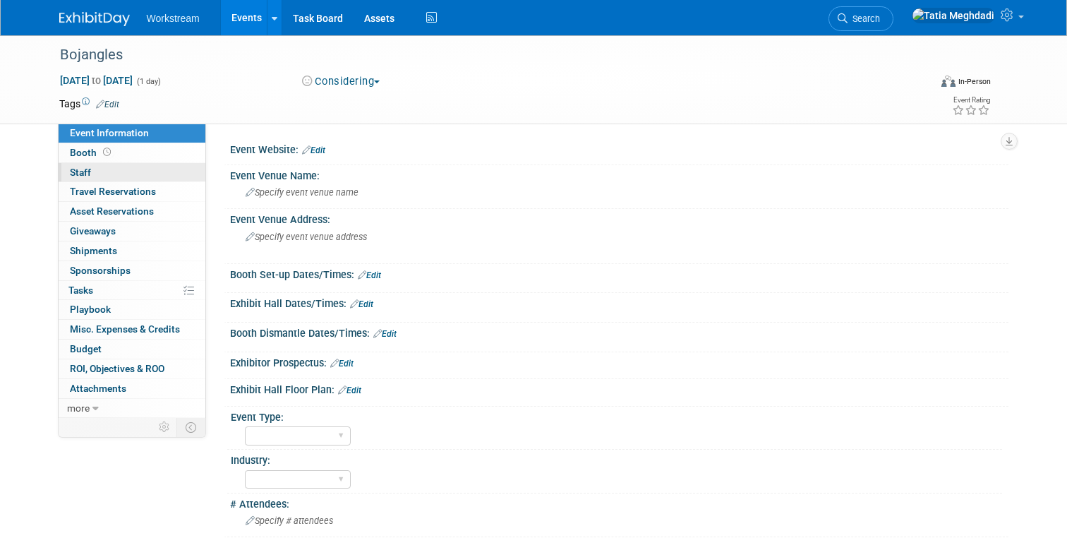
click at [76, 171] on span "Staff 0" at bounding box center [80, 172] width 21 height 11
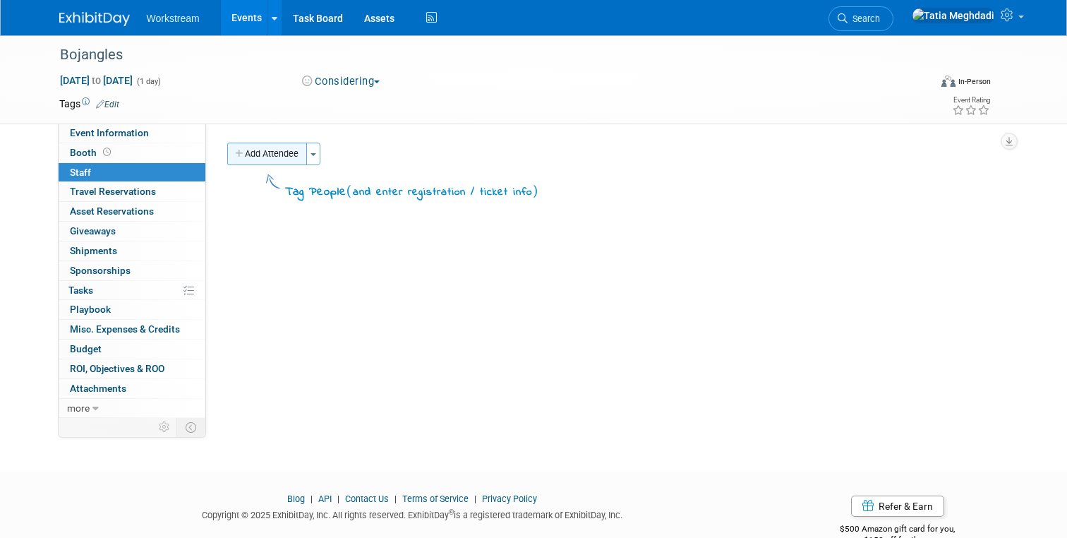
click at [256, 155] on button "Add Attendee" at bounding box center [267, 154] width 80 height 23
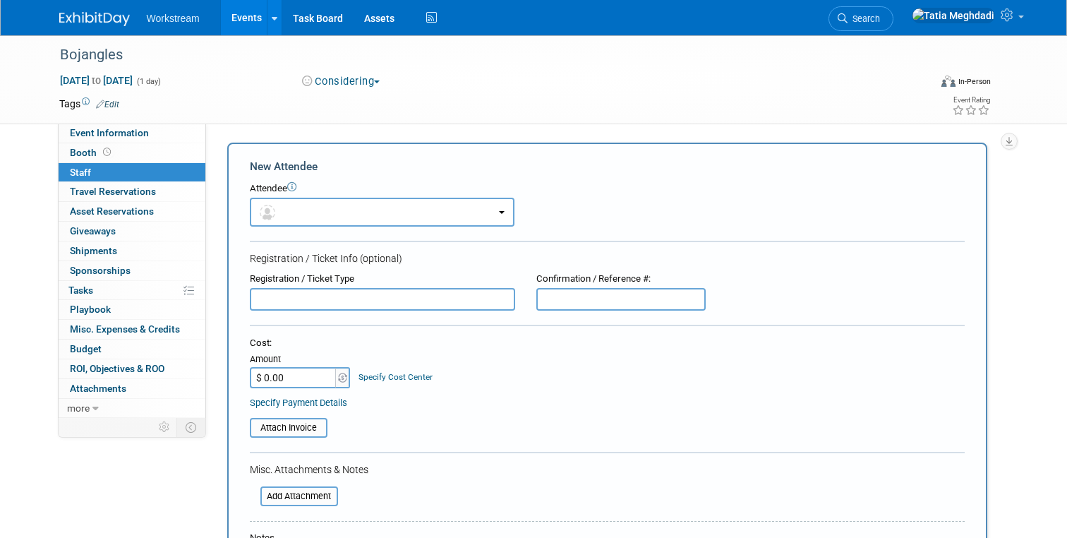
click at [268, 301] on input "text" at bounding box center [382, 299] width 265 height 23
click at [335, 224] on button "button" at bounding box center [382, 212] width 265 height 29
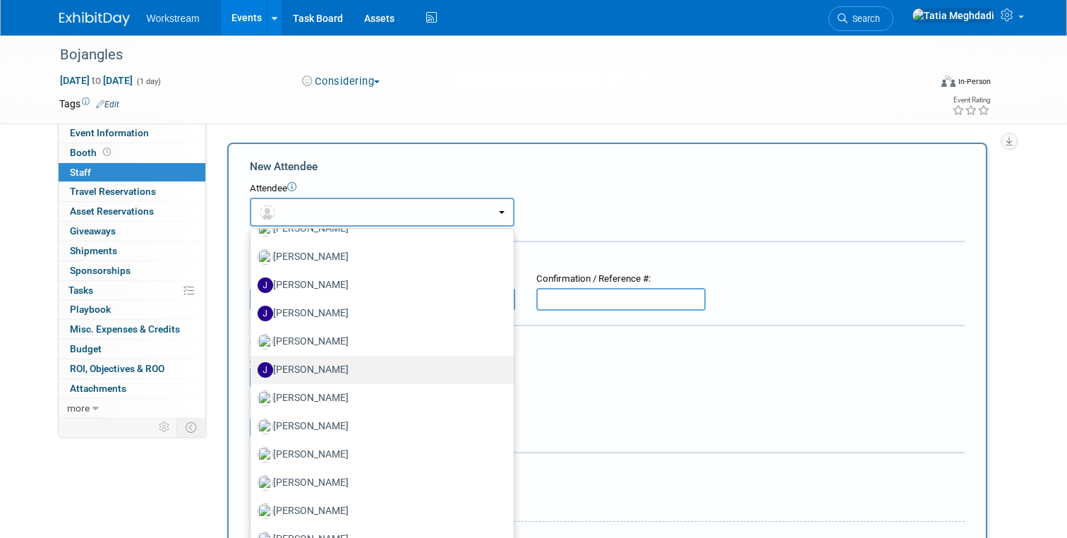
scroll to position [618, 0]
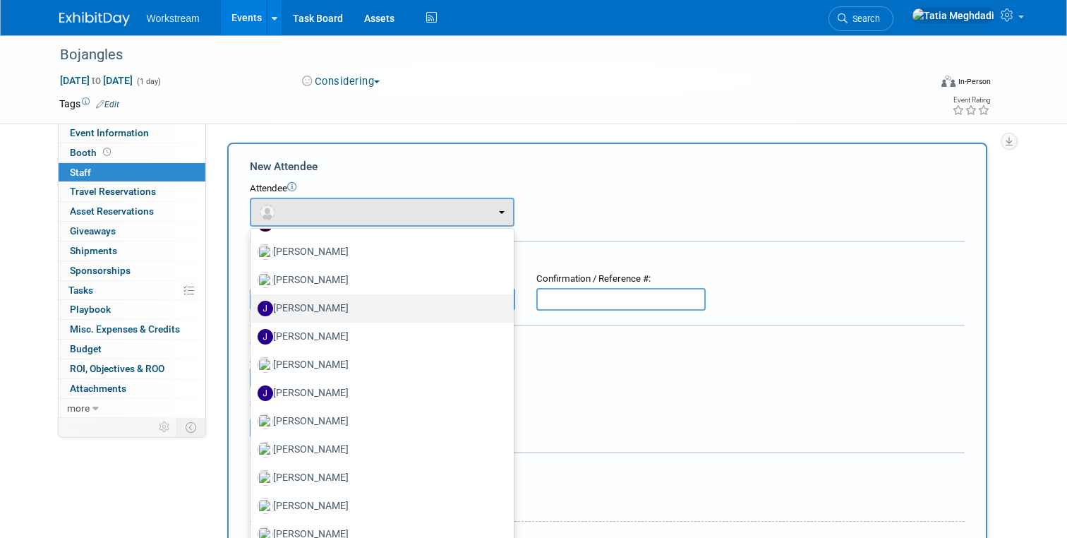
click at [311, 313] on label "Jacob Davis" at bounding box center [379, 308] width 242 height 23
click at [253, 311] on input "Jacob Davis" at bounding box center [248, 306] width 9 height 9
select select "20cb5cae-1039-4ac2-a505-cccd59d0ad7f"
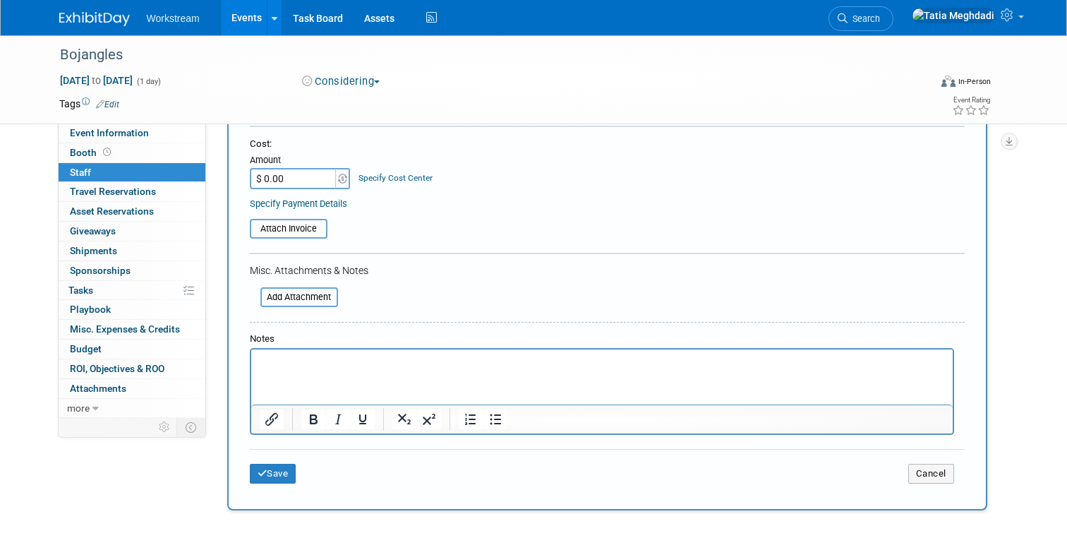
scroll to position [246, 0]
click at [284, 472] on button "Save" at bounding box center [273, 472] width 47 height 20
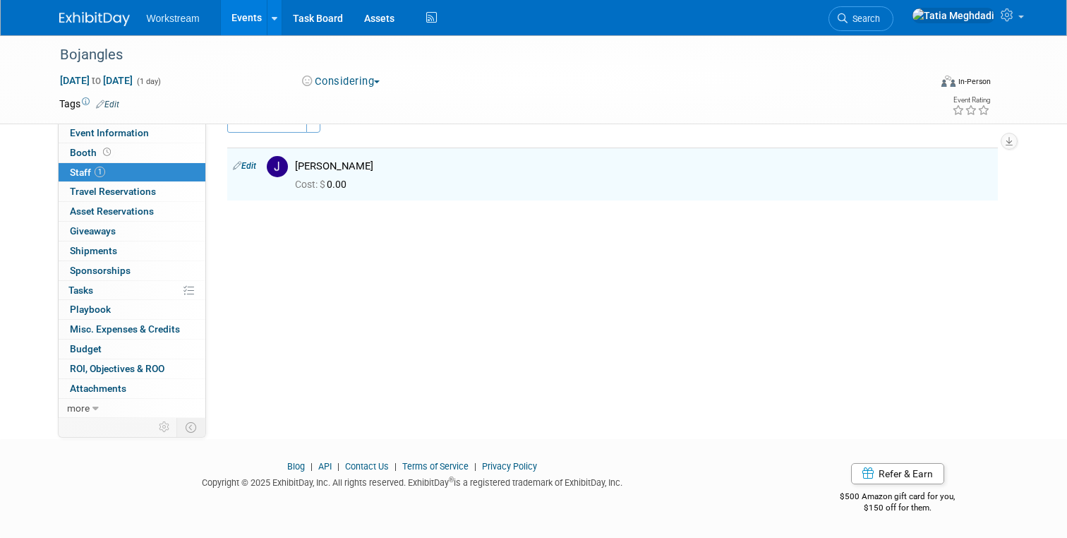
scroll to position [0, 0]
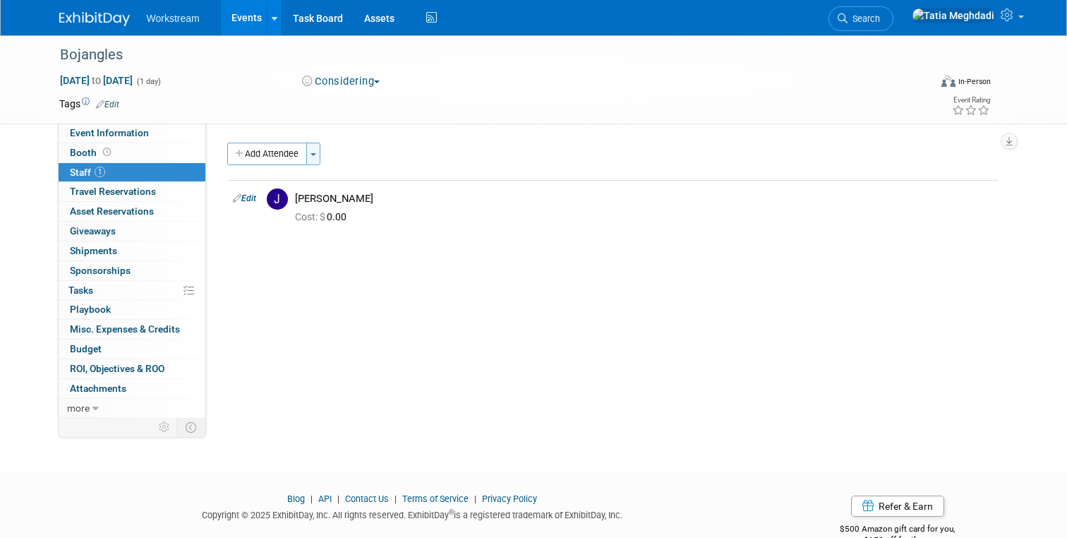
click at [316, 153] on span "button" at bounding box center [314, 154] width 6 height 3
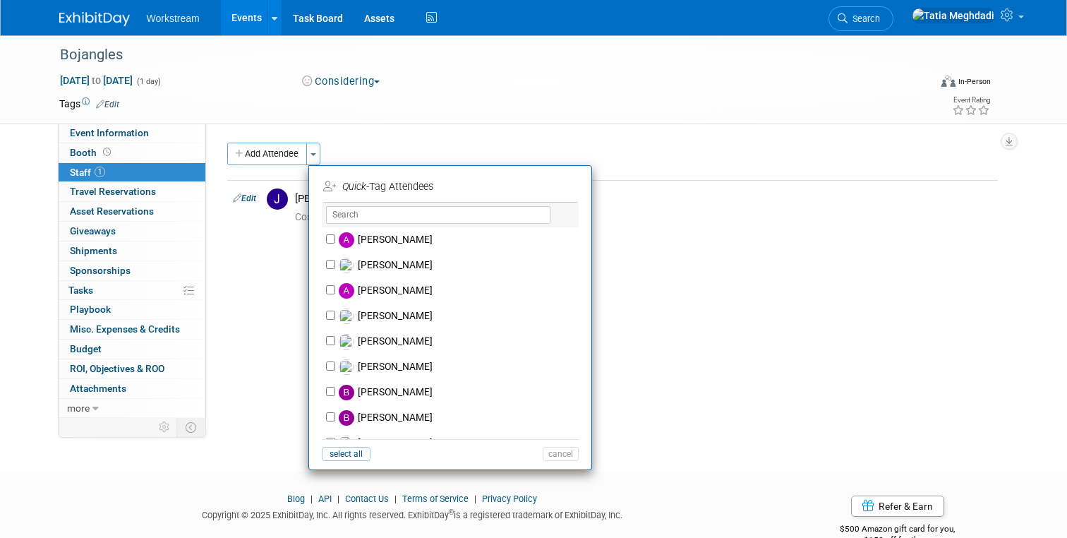
click at [251, 281] on div "Event Website: Edit Event Venue Name: Specify event venue name Event Venue Addr…" at bounding box center [607, 271] width 803 height 294
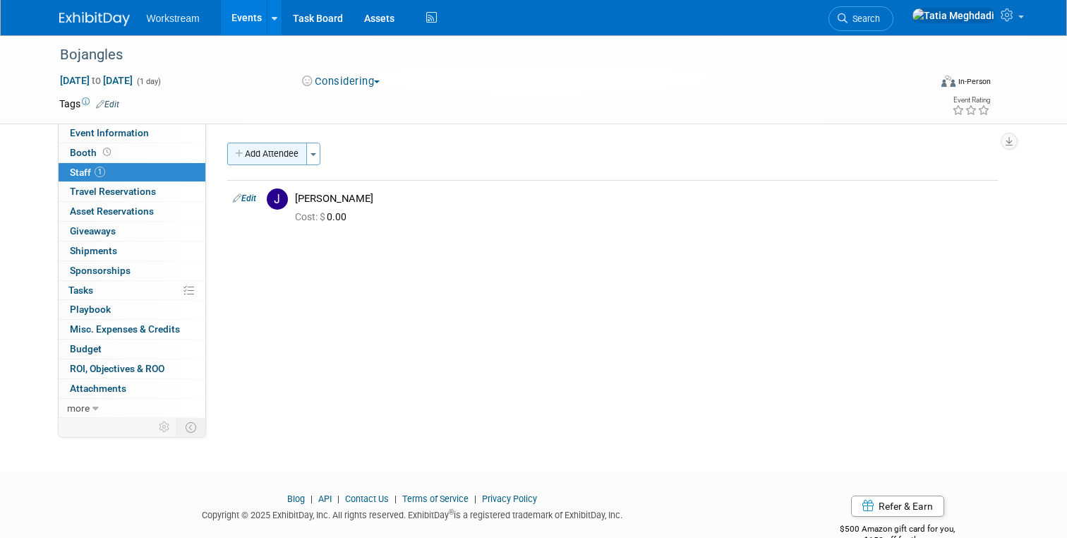
click at [265, 155] on button "Add Attendee" at bounding box center [267, 154] width 80 height 23
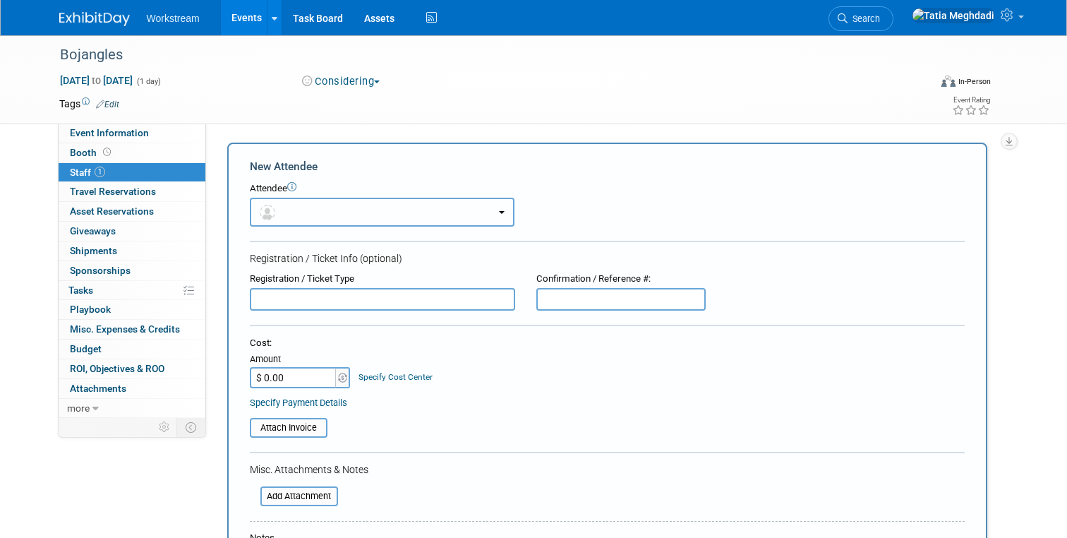
click at [316, 212] on button "button" at bounding box center [382, 212] width 265 height 29
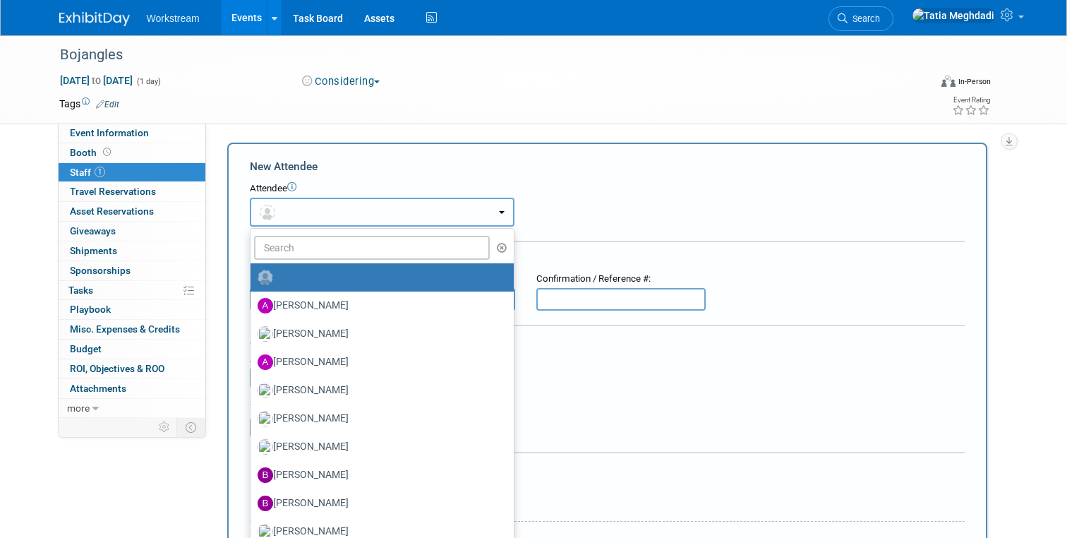
click at [316, 212] on button "button" at bounding box center [382, 212] width 265 height 29
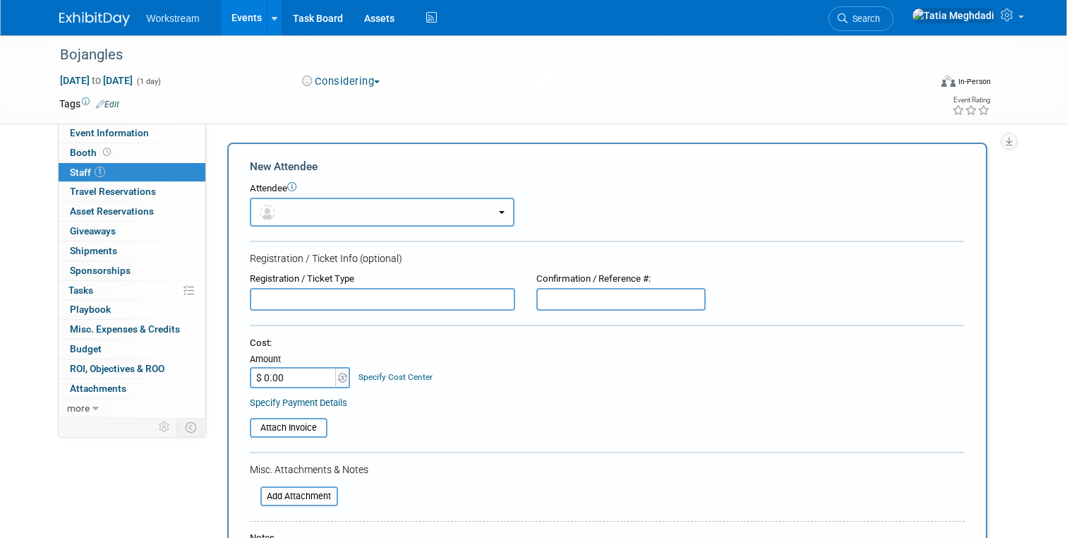
click at [291, 212] on button "button" at bounding box center [382, 212] width 265 height 29
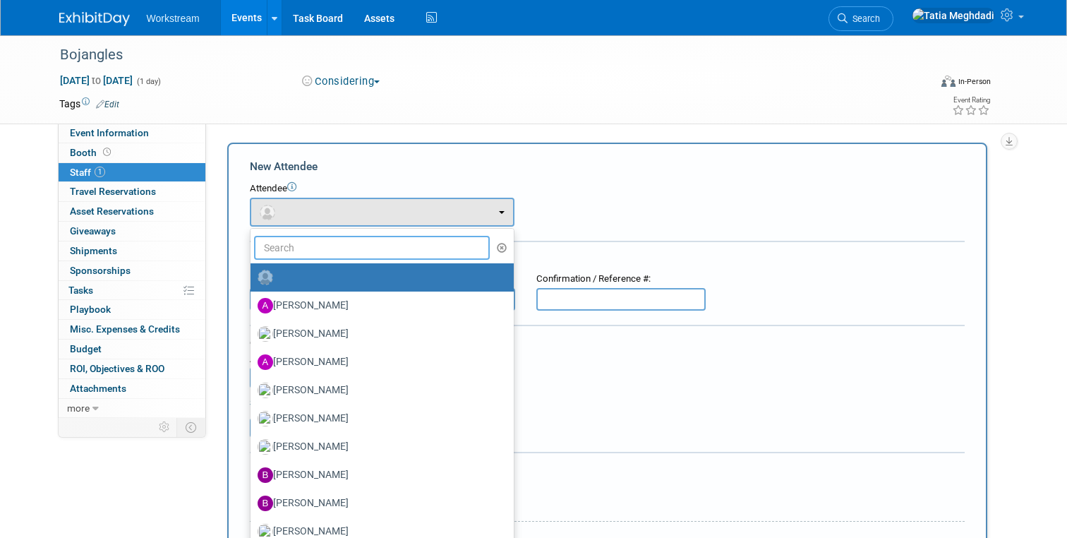
click at [288, 247] on input "text" at bounding box center [372, 248] width 236 height 24
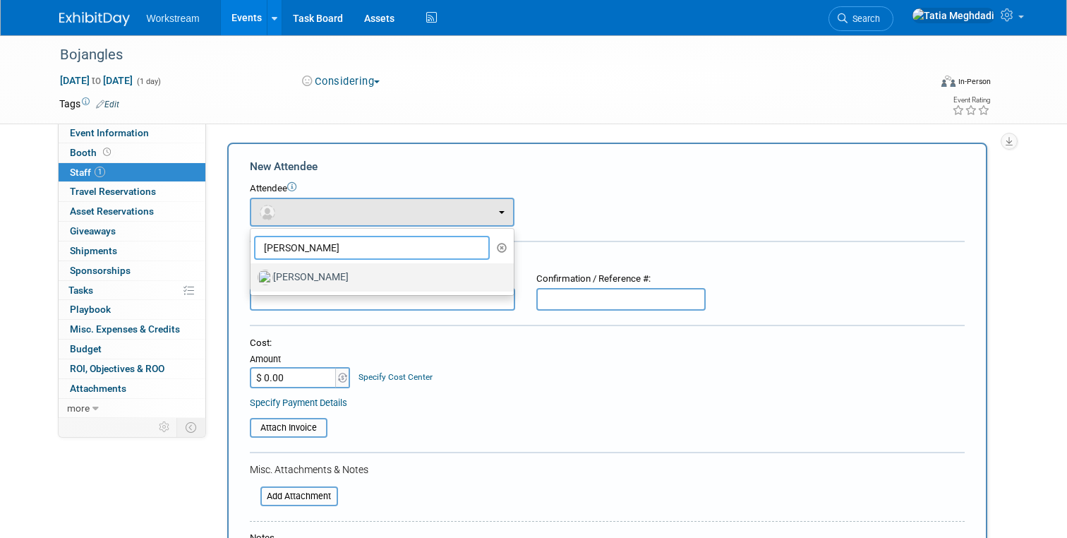
type input "jean"
click at [296, 270] on label "Jean Rocha" at bounding box center [379, 277] width 242 height 23
click at [253, 271] on input "Jean Rocha" at bounding box center [248, 275] width 9 height 9
select select "3a6edb15-a019-4d51-8174-4229c1118141"
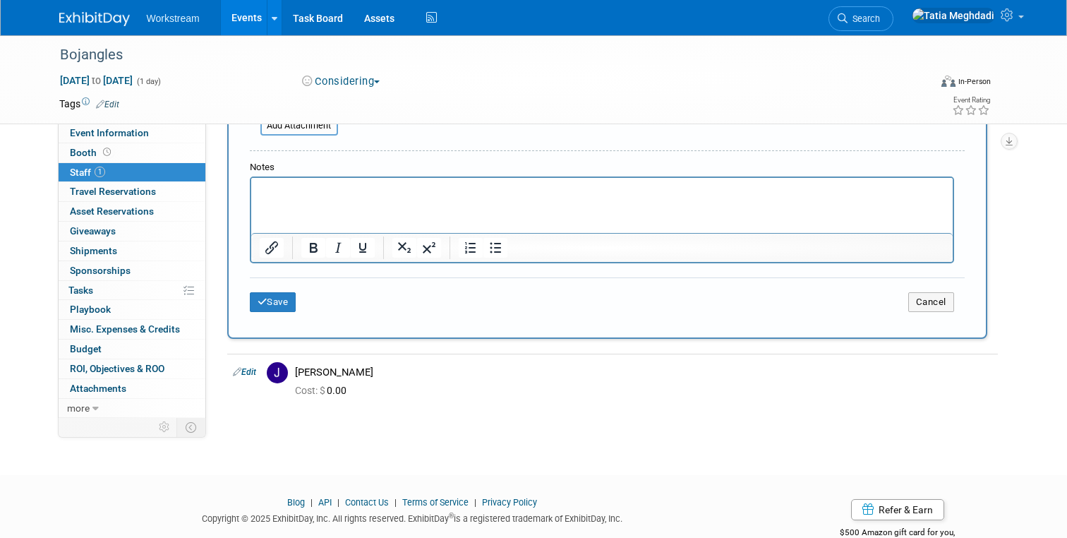
scroll to position [419, 0]
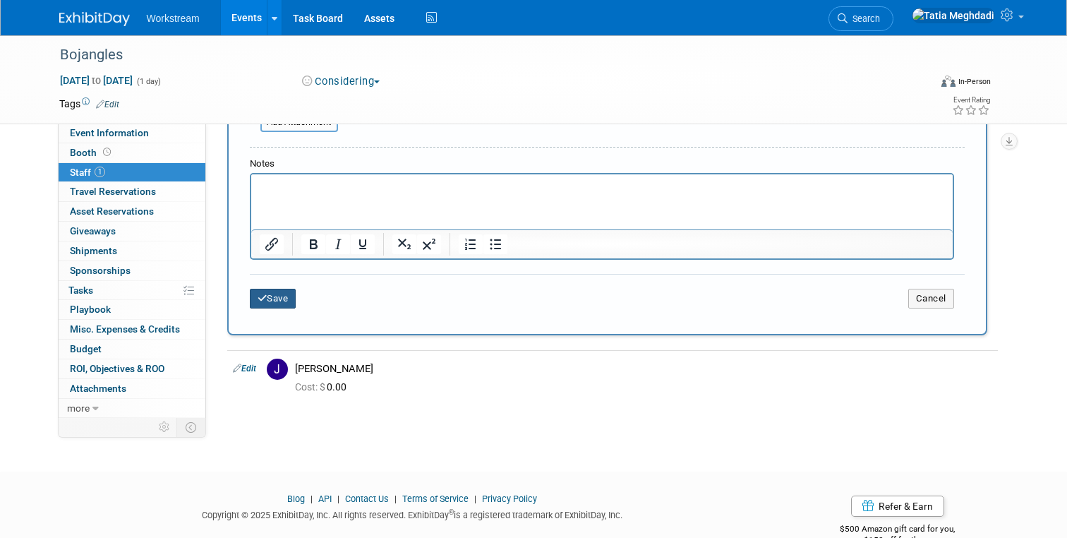
click at [268, 301] on button "Save" at bounding box center [273, 299] width 47 height 20
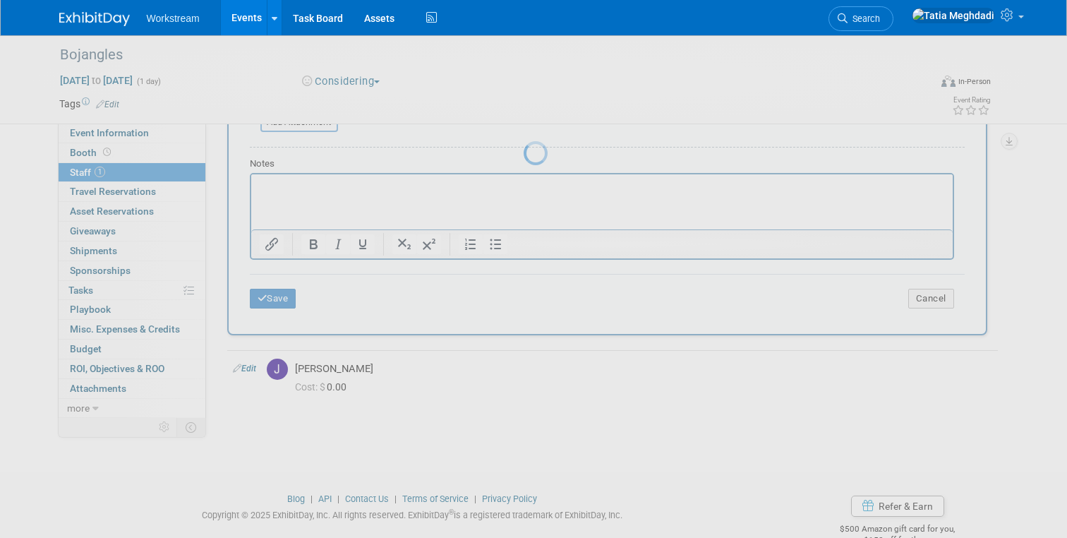
scroll to position [32, 0]
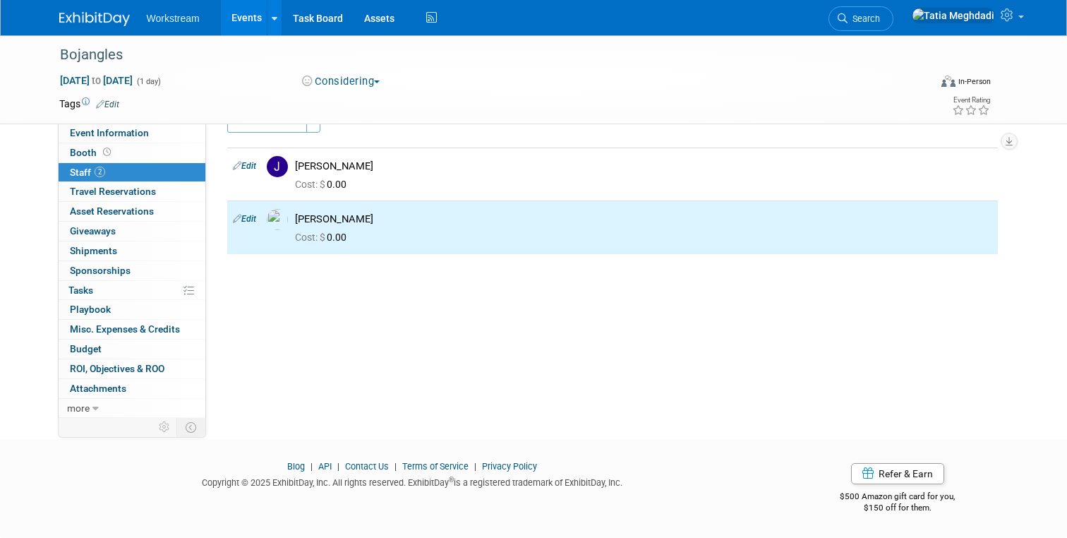
click at [246, 13] on link "Events" at bounding box center [247, 17] width 52 height 35
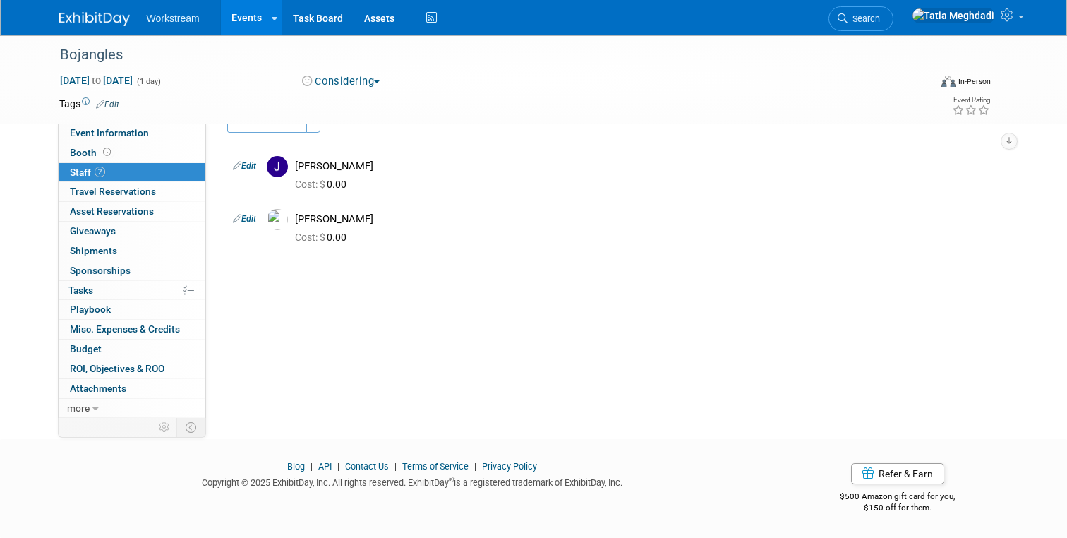
click at [246, 20] on link "Events" at bounding box center [247, 17] width 52 height 35
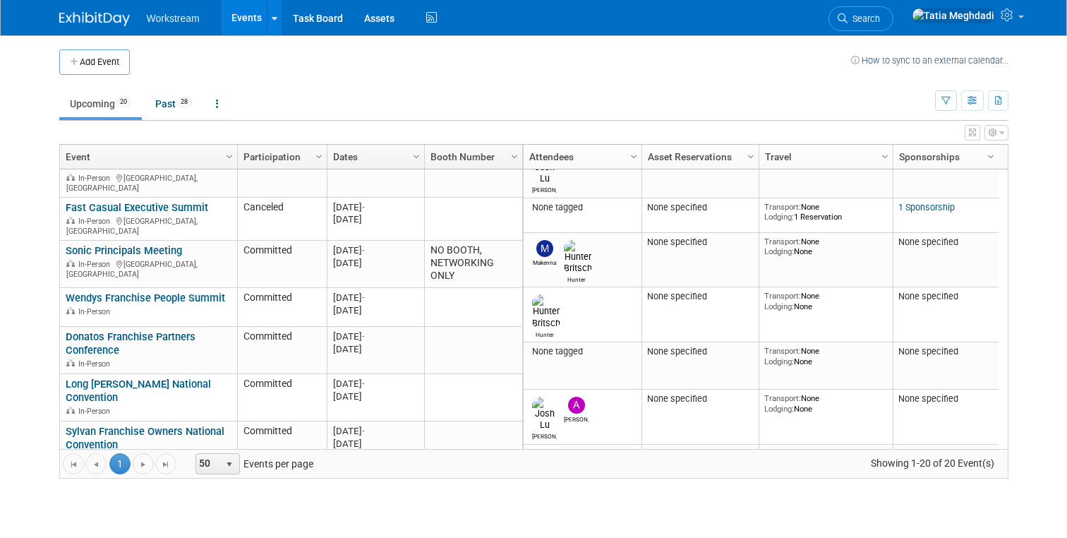
scroll to position [396, 0]
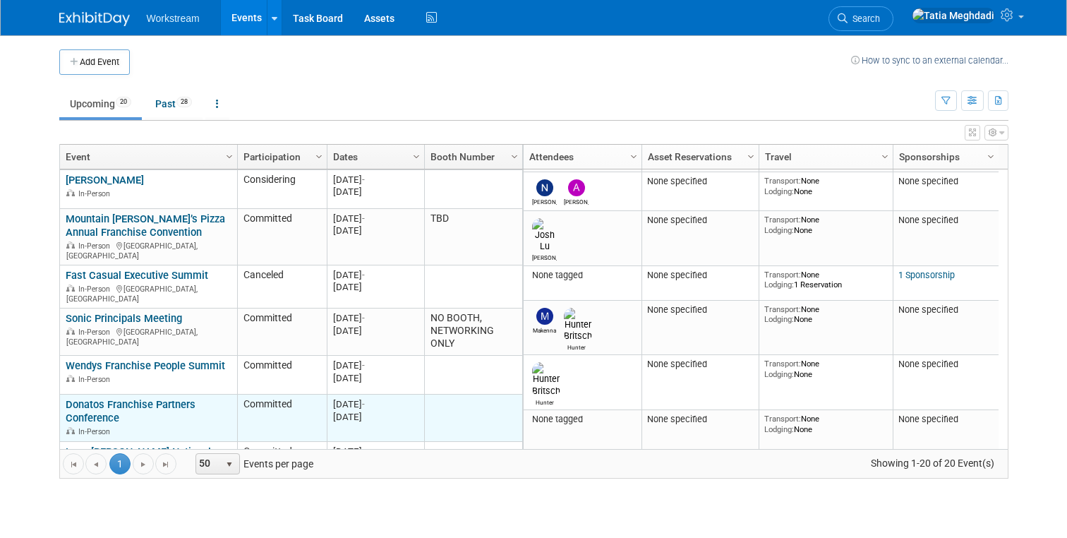
scroll to position [330, 0]
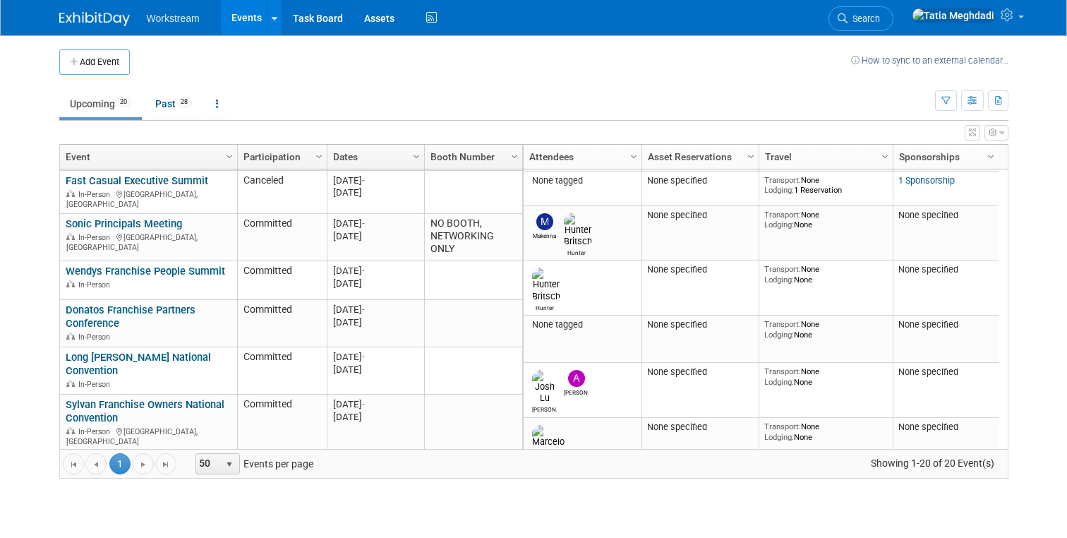
click at [246, 18] on link "Events" at bounding box center [247, 17] width 52 height 35
